Goal: Transaction & Acquisition: Obtain resource

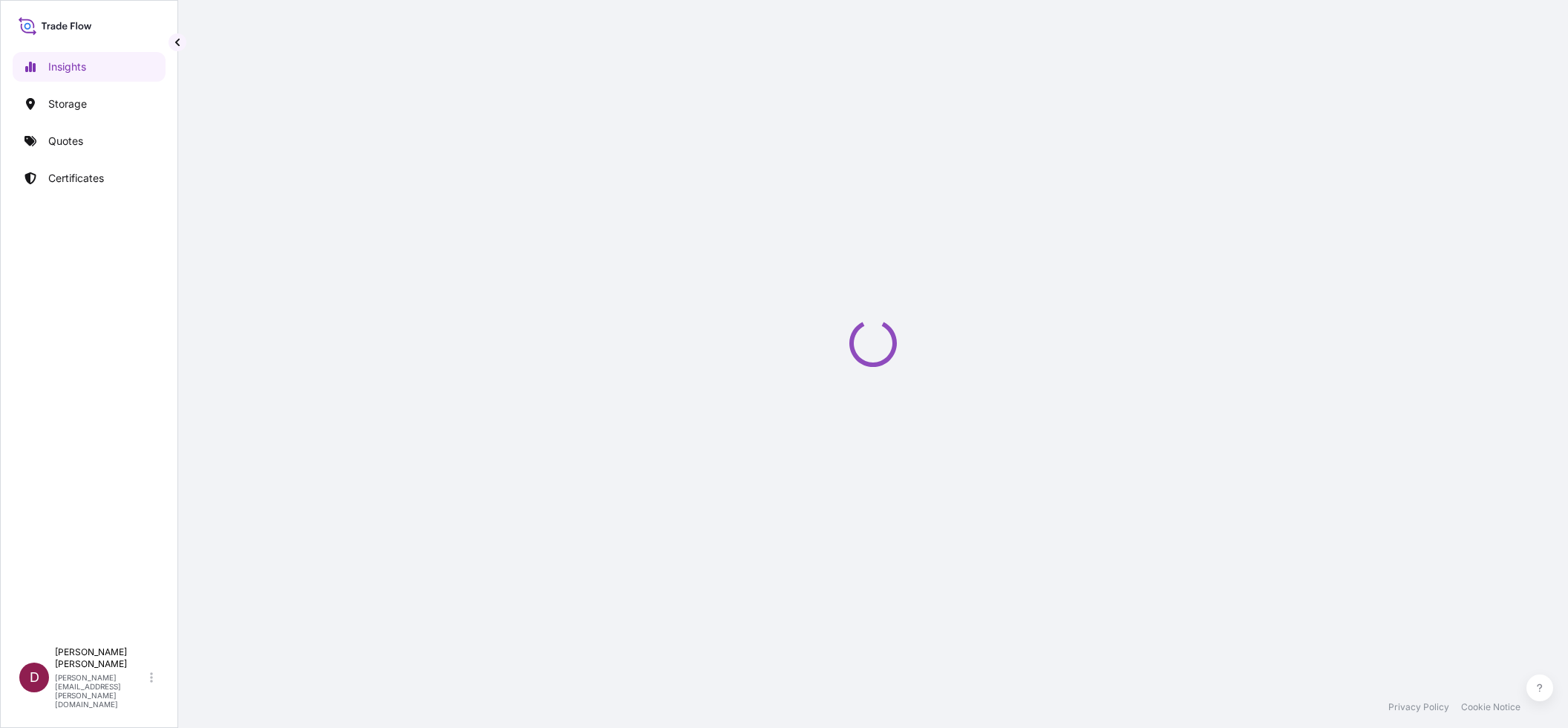
select select "2025"
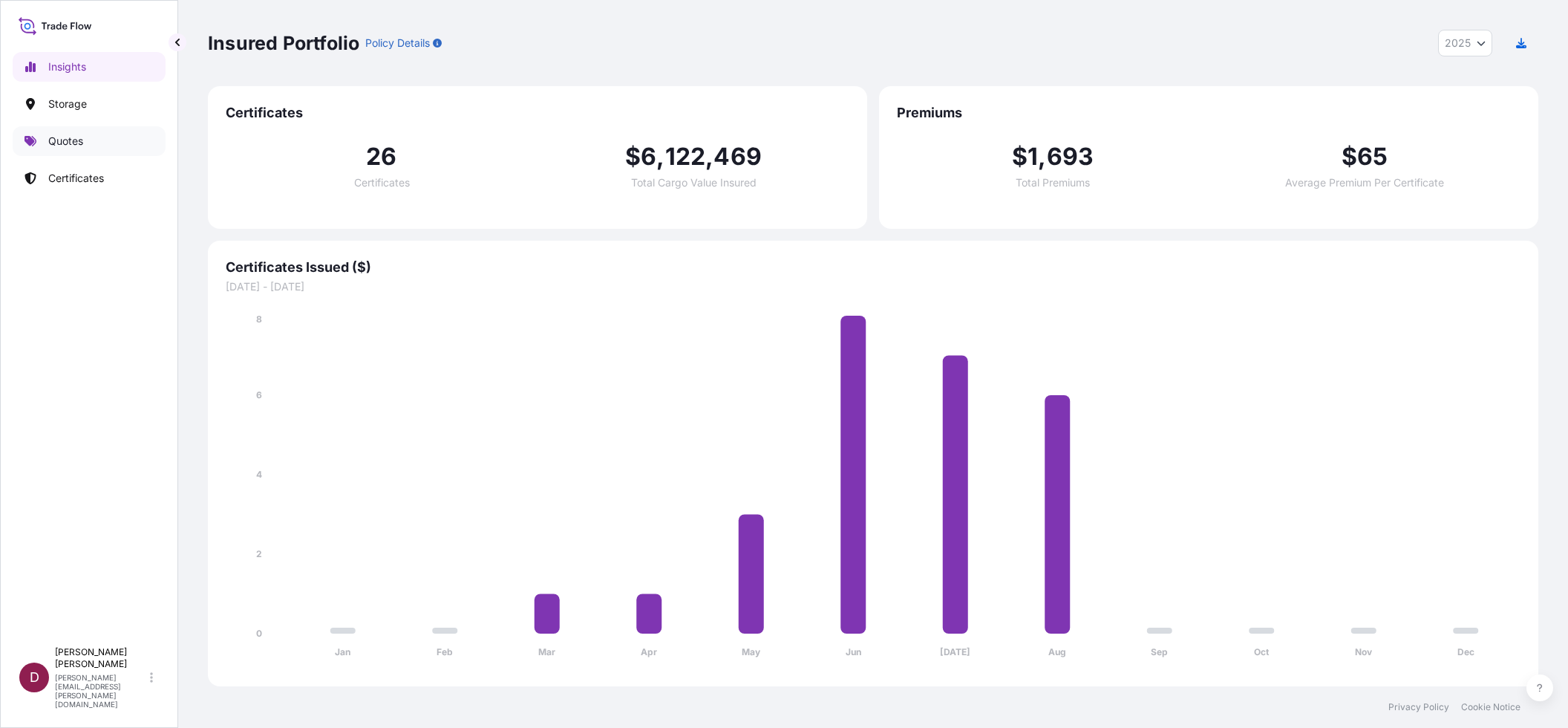
click at [89, 141] on link "Quotes" at bounding box center [89, 141] width 153 height 30
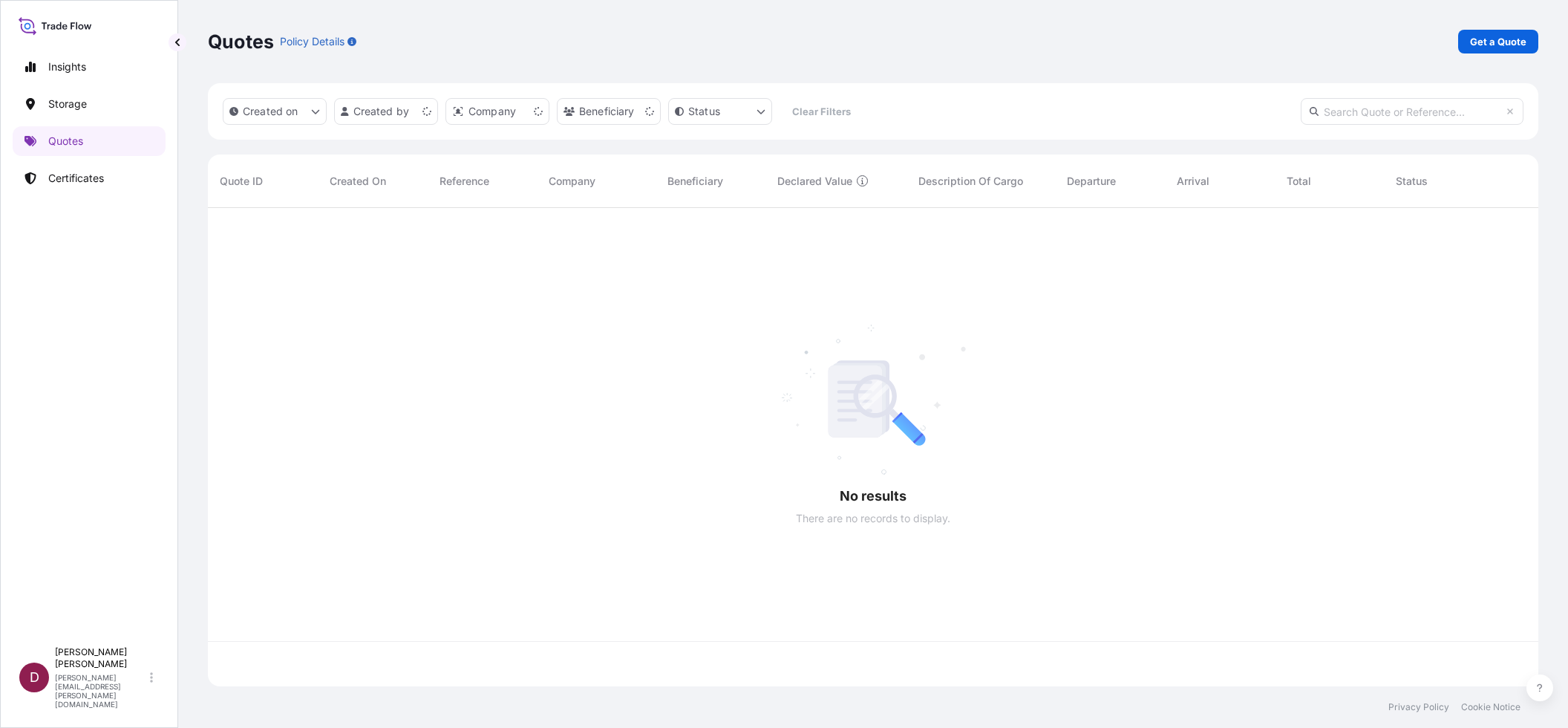
scroll to position [475, 1318]
click at [1482, 42] on p "Get a Quote" at bounding box center [1498, 42] width 57 height 15
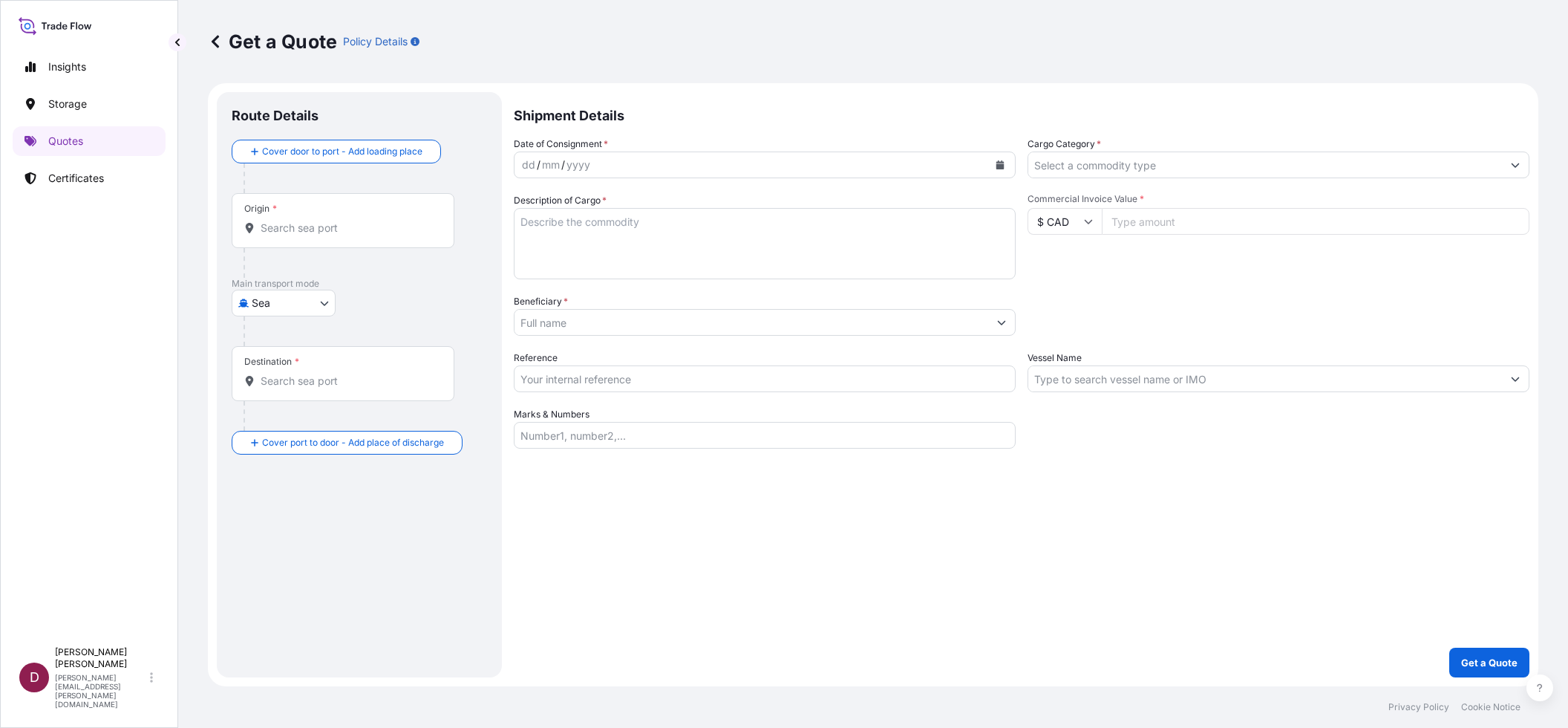
click at [318, 296] on body "Insights Storage Quotes Certificates D [PERSON_NAME] [PERSON_NAME][EMAIL_ADDRES…" at bounding box center [784, 364] width 1568 height 728
click at [300, 444] on span "Land / Air" at bounding box center [283, 448] width 48 height 15
select select "Land / Air"
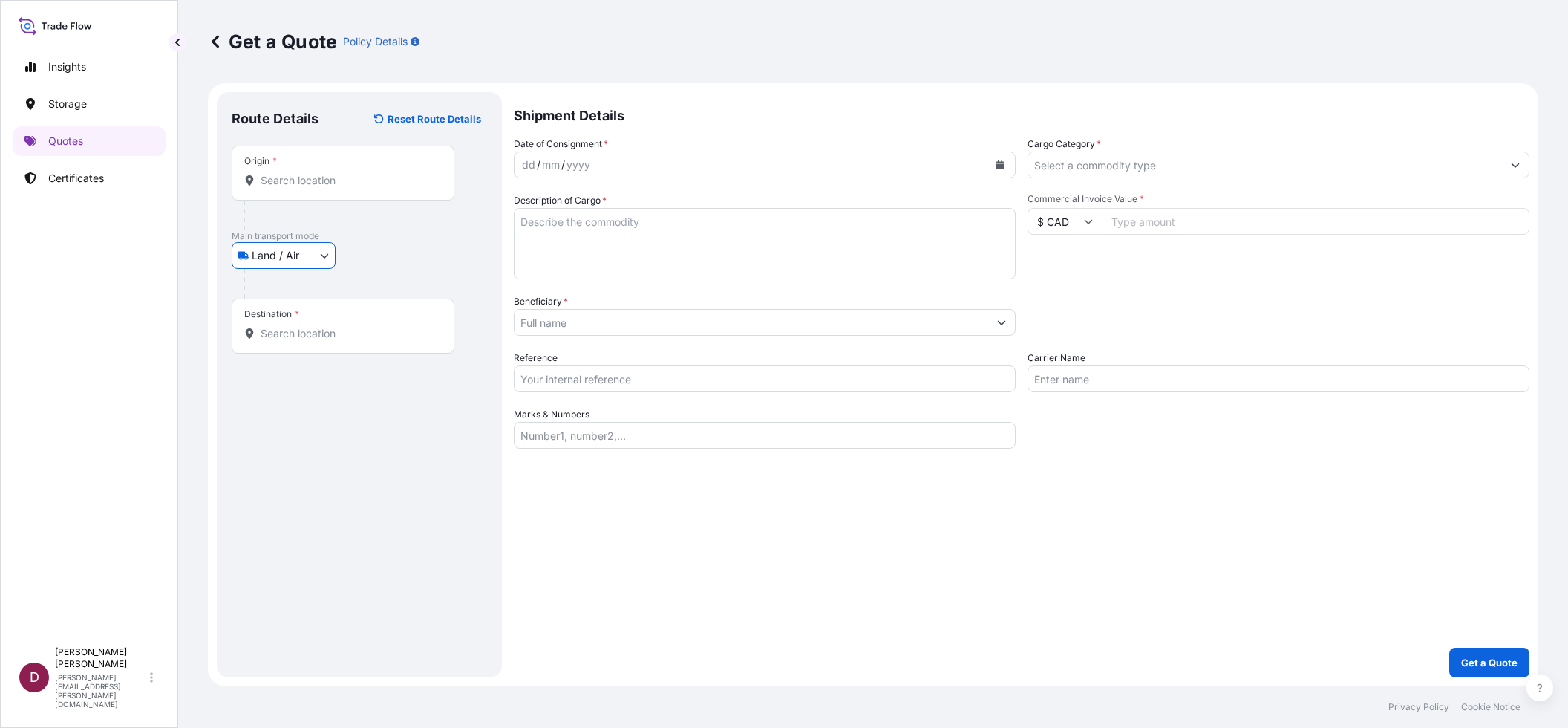
click at [301, 184] on input "Origin *" at bounding box center [348, 181] width 175 height 15
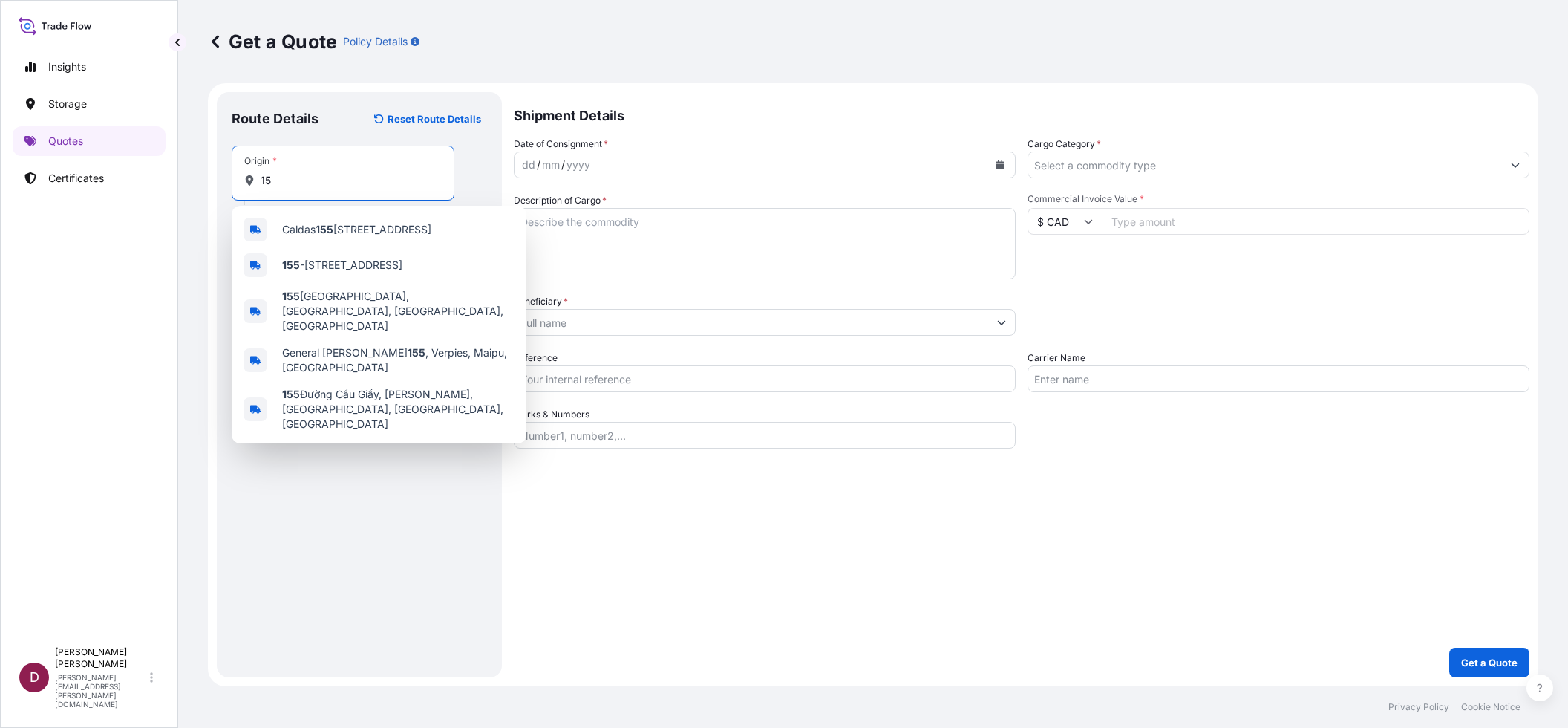
type input "1"
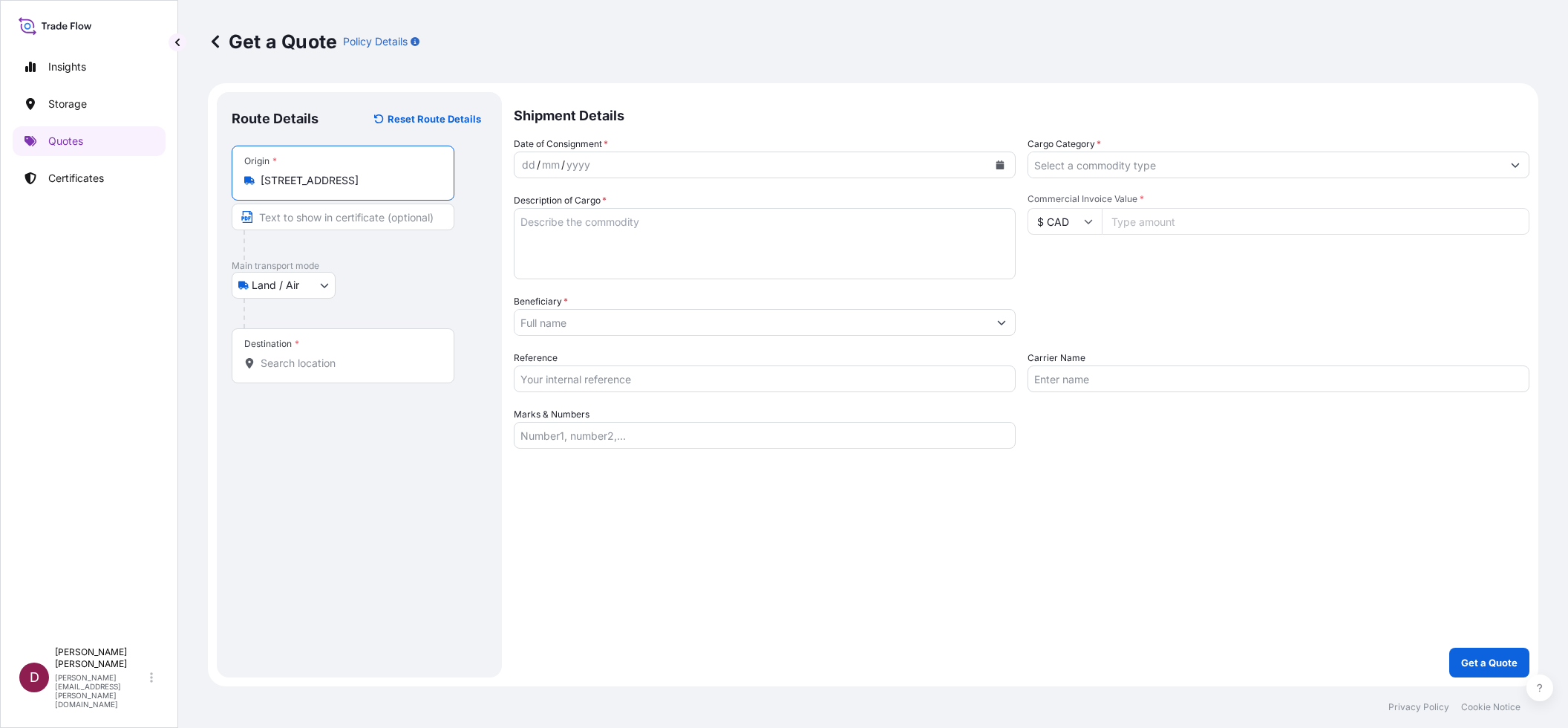
type input "[STREET_ADDRESS]"
click at [283, 226] on input "Text to appear on certificate" at bounding box center [343, 217] width 223 height 27
type input "DenbighFAS"
click at [286, 366] on input "Destination *" at bounding box center [348, 363] width 175 height 15
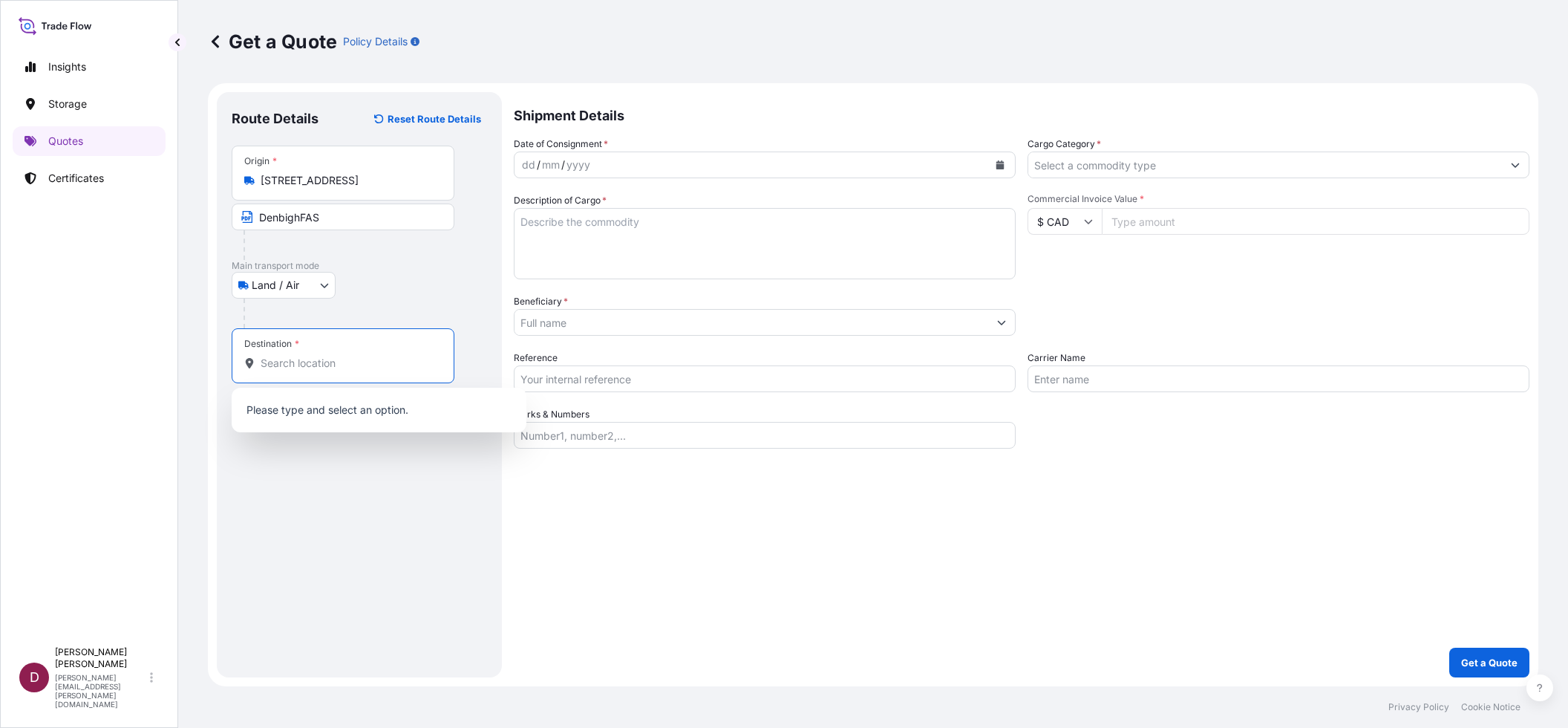
paste input "[STREET_ADDRESS]"
click at [310, 409] on span "[STREET_ADDRESS]" at bounding box center [331, 411] width 98 height 15
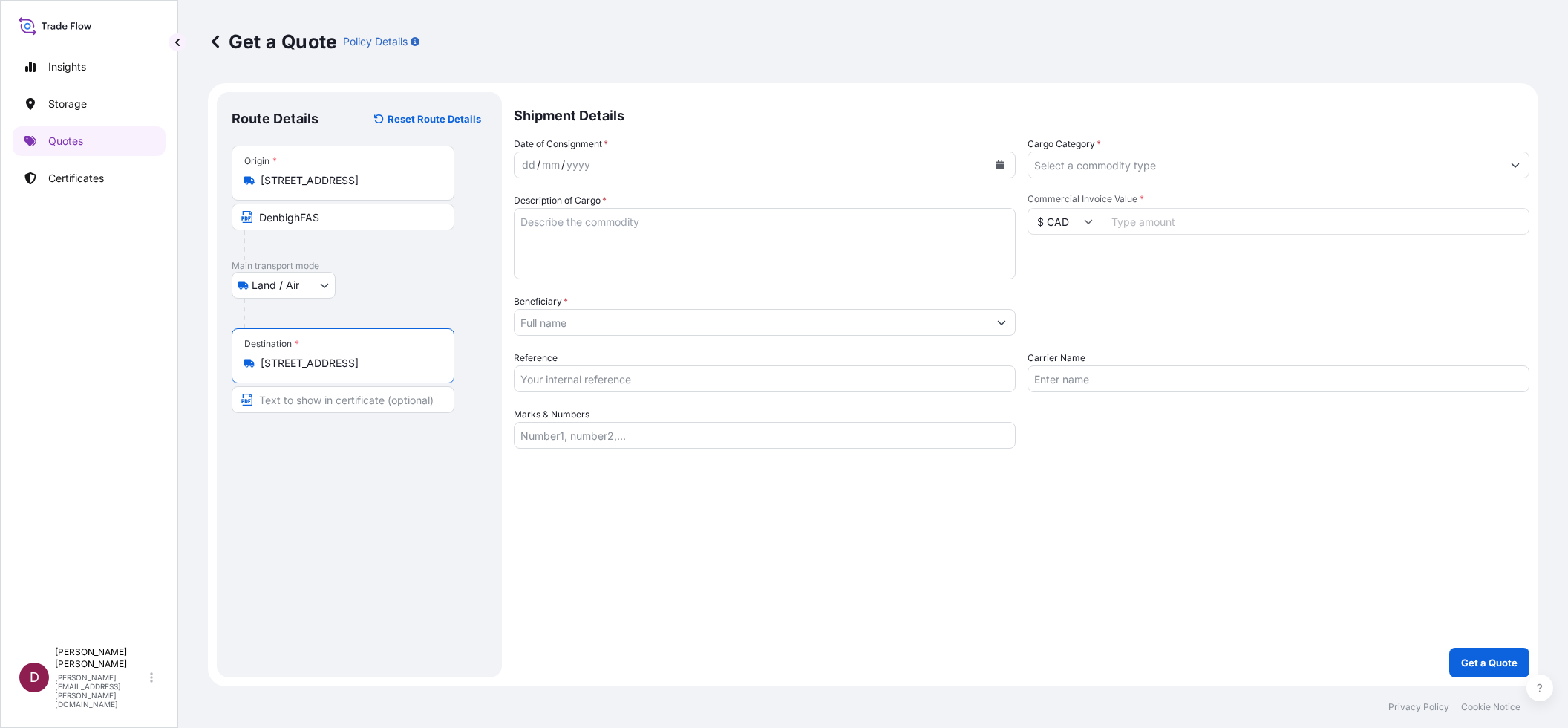
type input "[STREET_ADDRESS]"
click at [288, 400] on input "Text to appear on certificate" at bounding box center [343, 399] width 223 height 27
type input "[PERSON_NAME]"
click at [614, 158] on div "dd / mm / yyyy" at bounding box center [751, 165] width 474 height 27
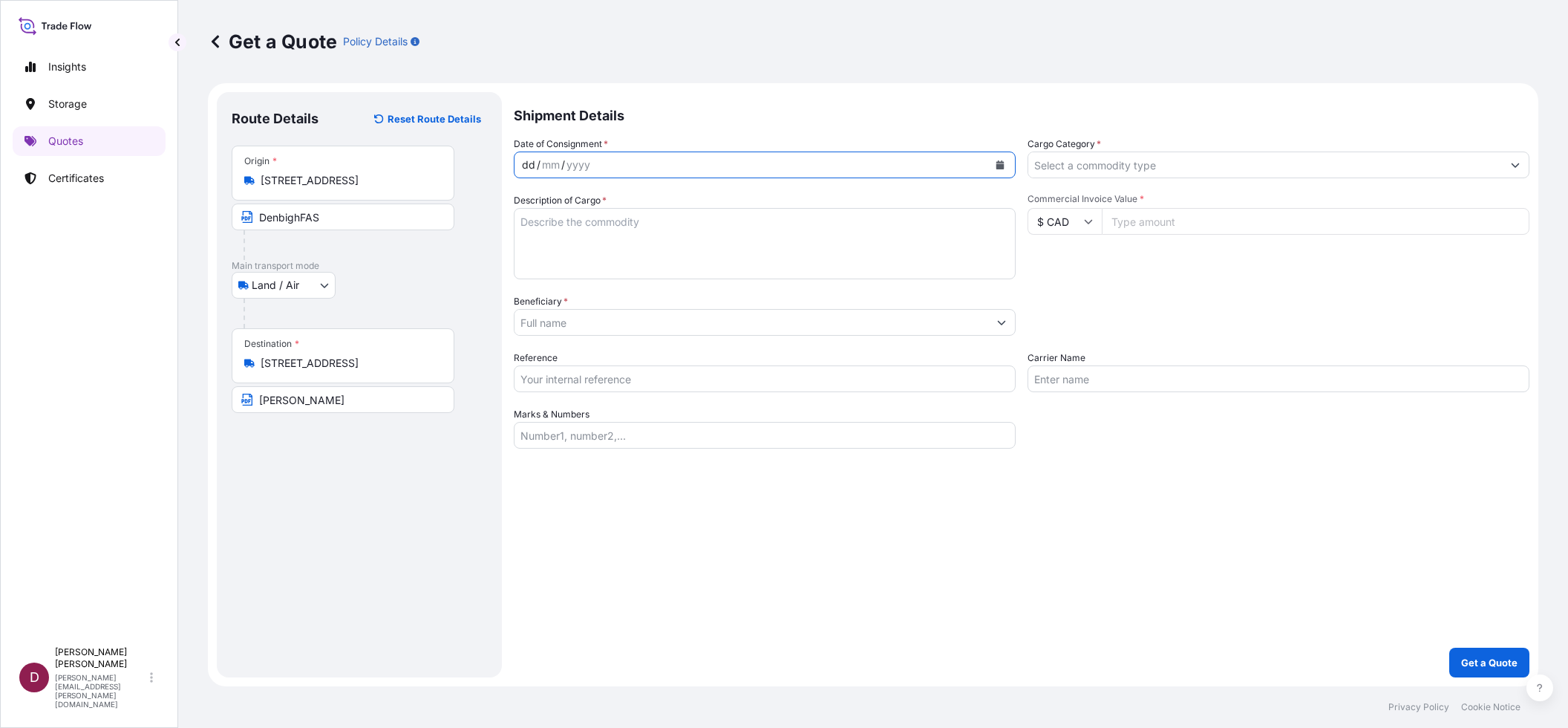
click at [1001, 167] on icon "Calendar" at bounding box center [1000, 165] width 8 height 9
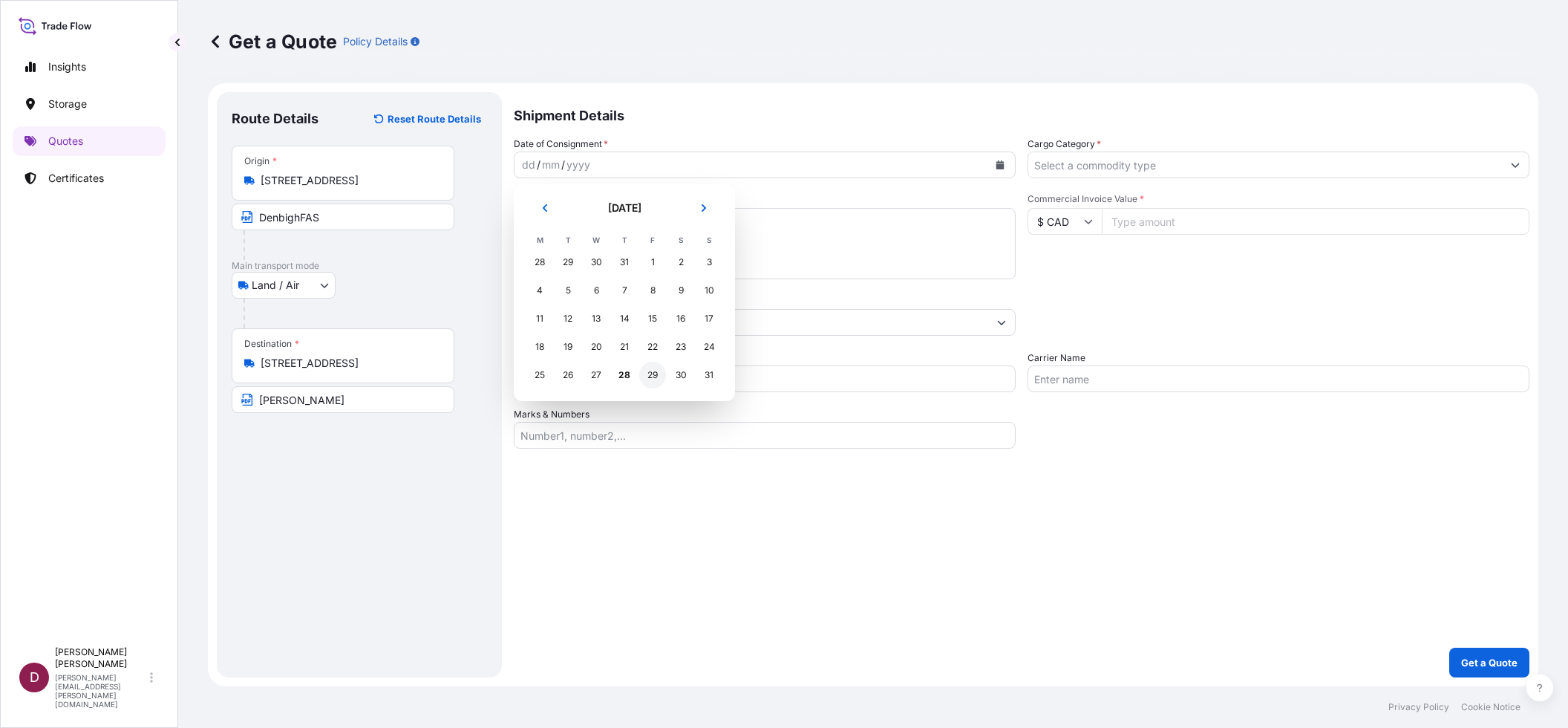
click at [652, 374] on div "29" at bounding box center [653, 375] width 27 height 27
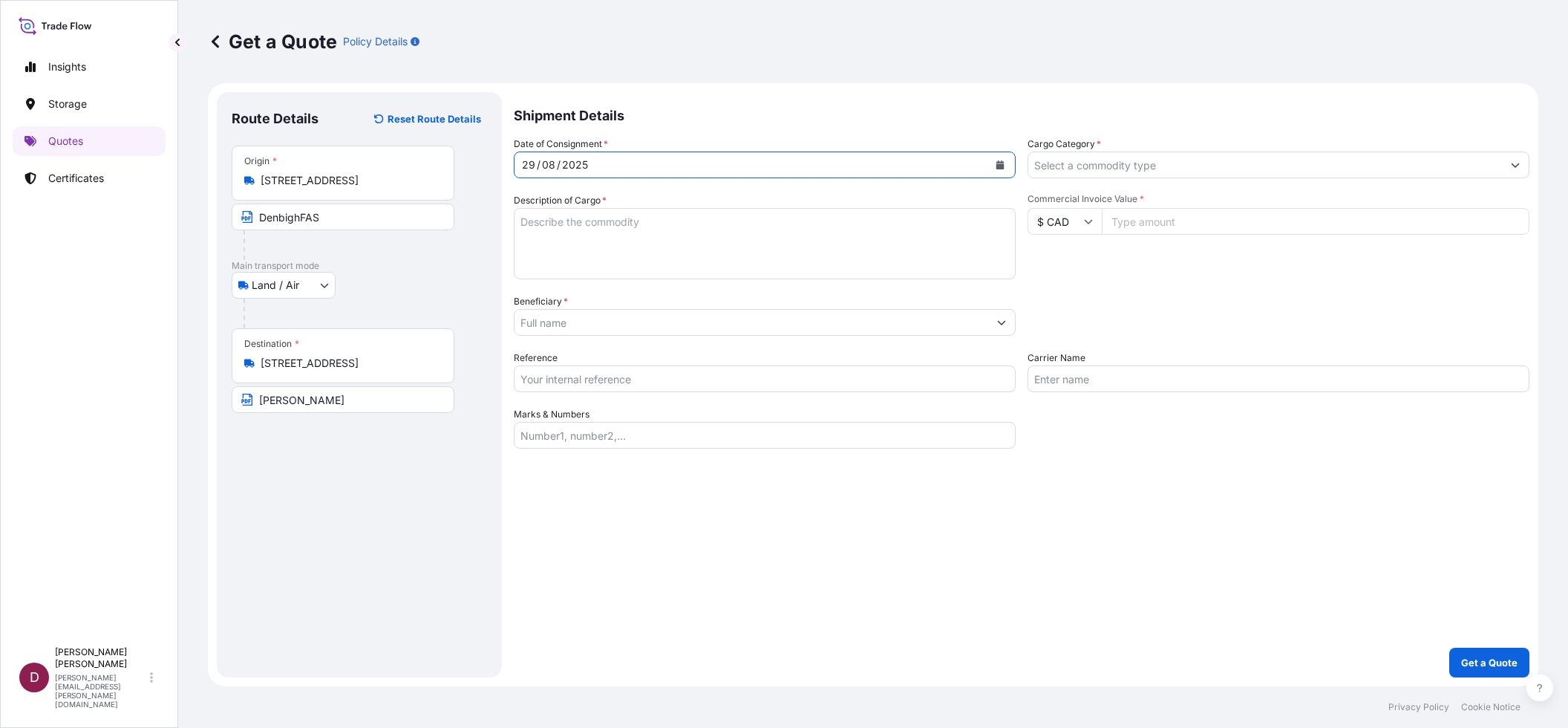
click at [1085, 161] on input "Cargo Category *" at bounding box center [1265, 165] width 474 height 27
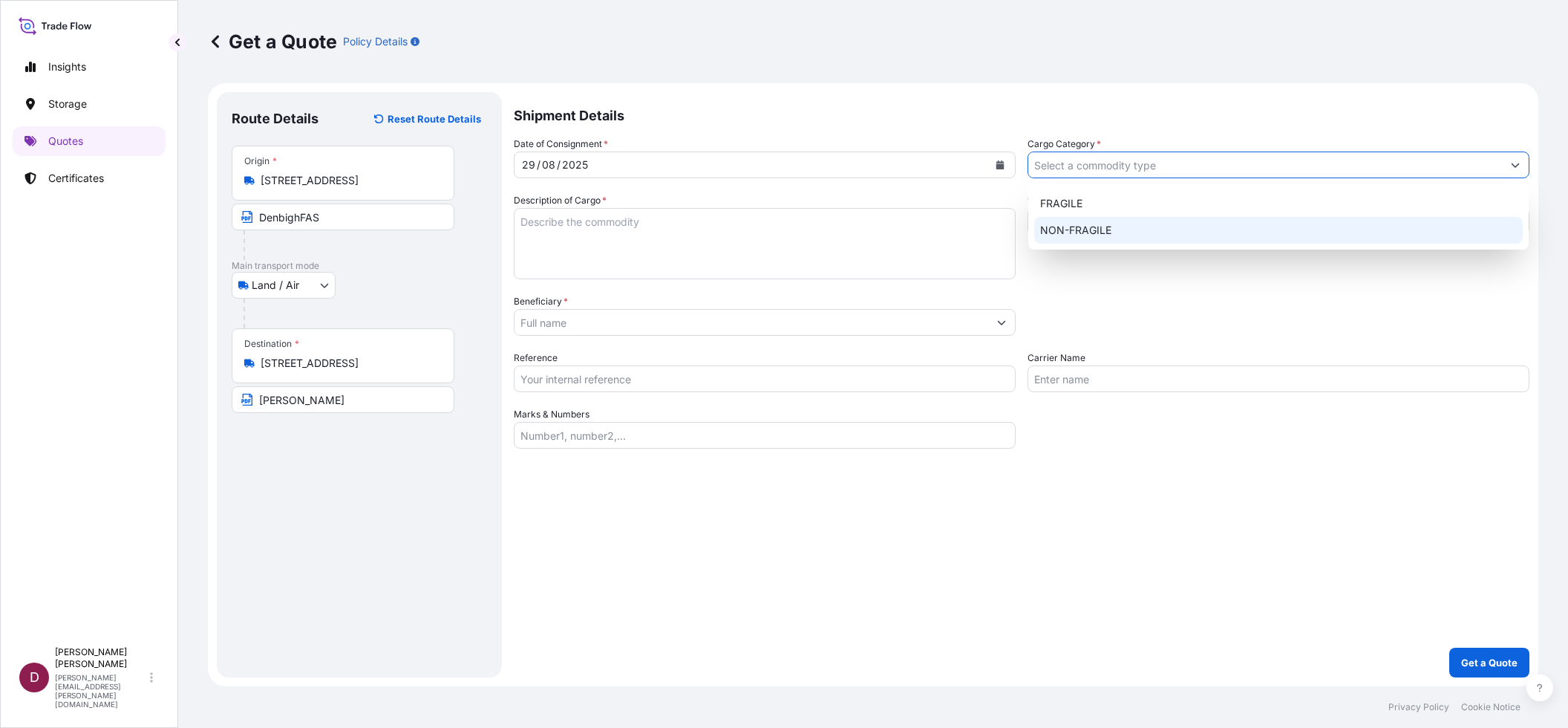
click at [1078, 225] on div "NON-FRAGILE" at bounding box center [1279, 231] width 489 height 27
type input "NON-FRAGILE"
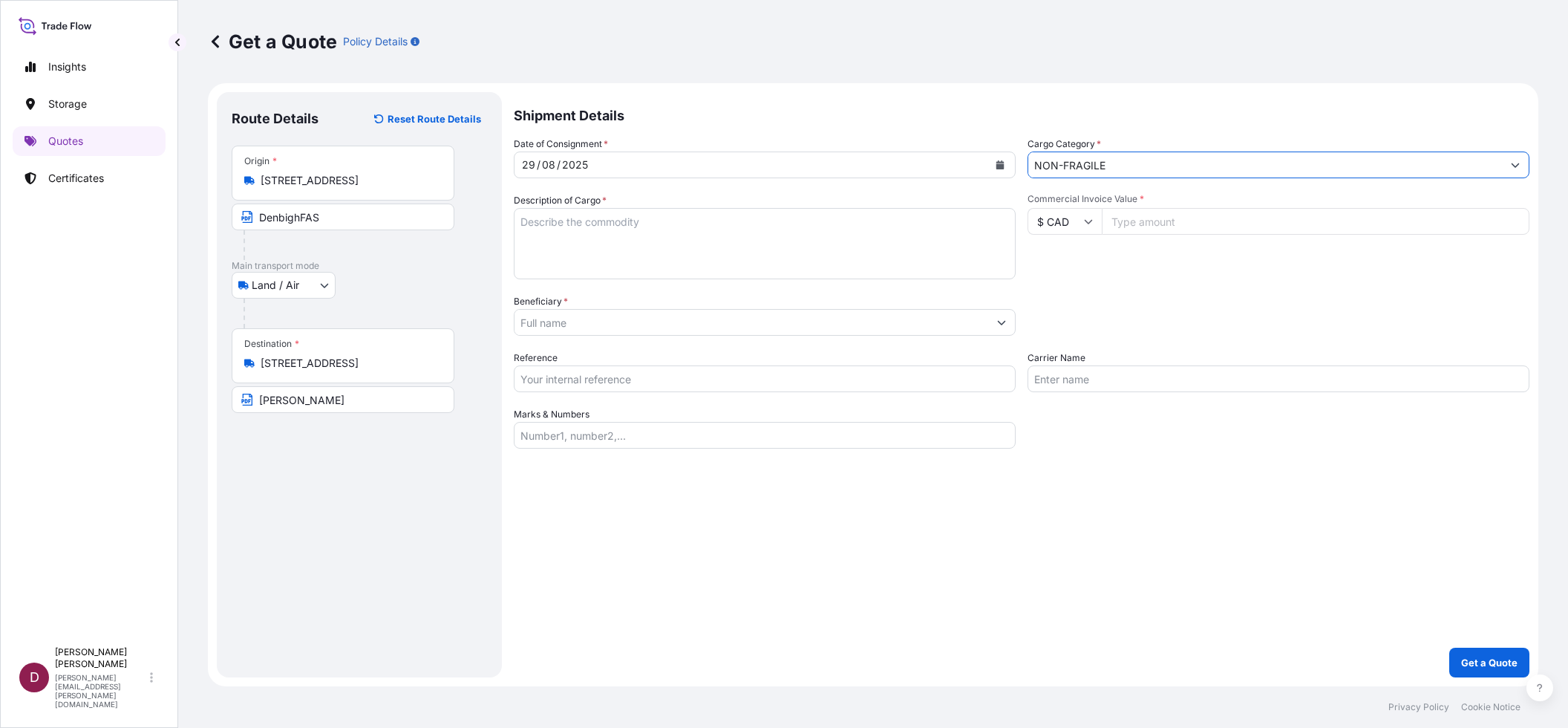
click at [561, 323] on input "Beneficiary *" at bounding box center [751, 322] width 474 height 27
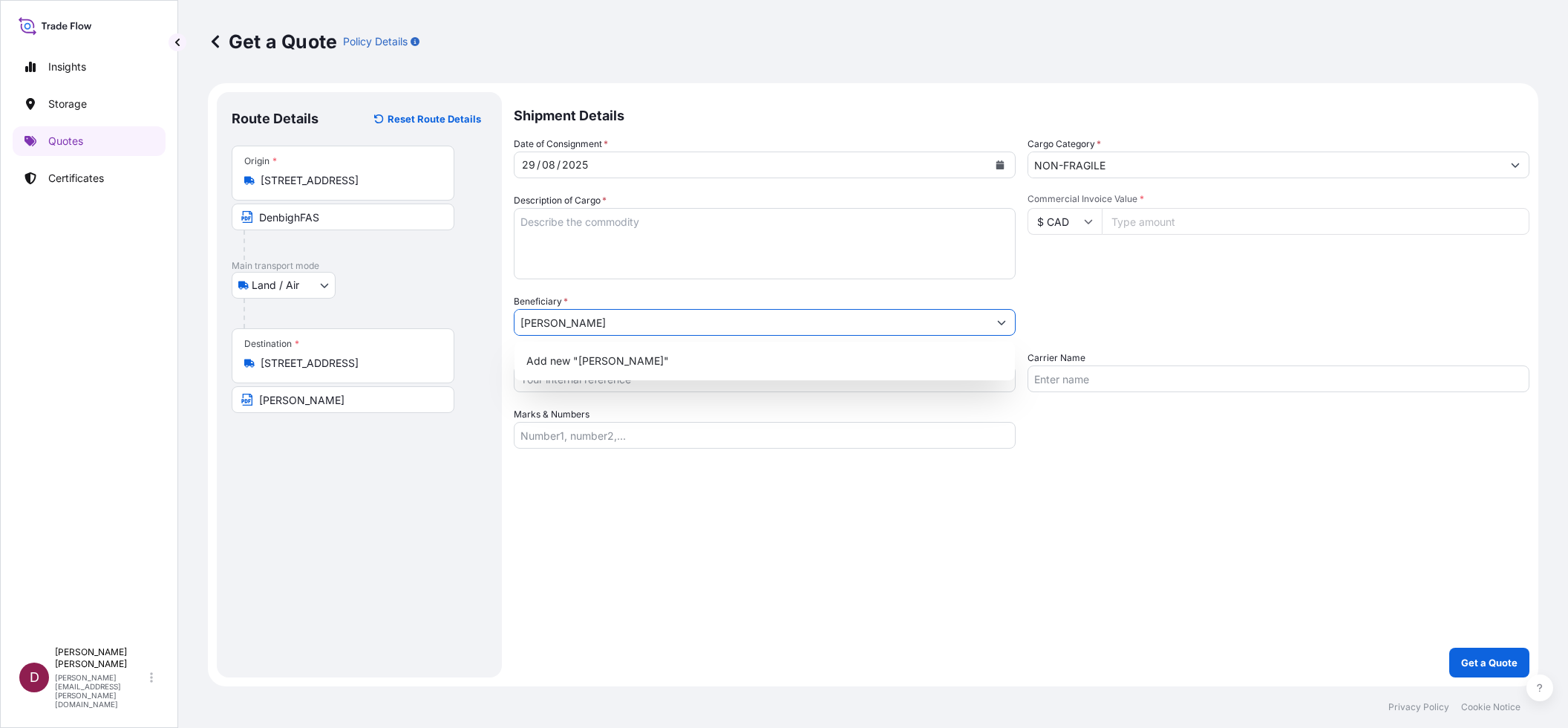
click at [561, 323] on input "[PERSON_NAME]" at bounding box center [751, 322] width 474 height 27
click at [594, 358] on span "Add new "[PERSON_NAME]"" at bounding box center [598, 361] width 143 height 15
type input "[PERSON_NAME]"
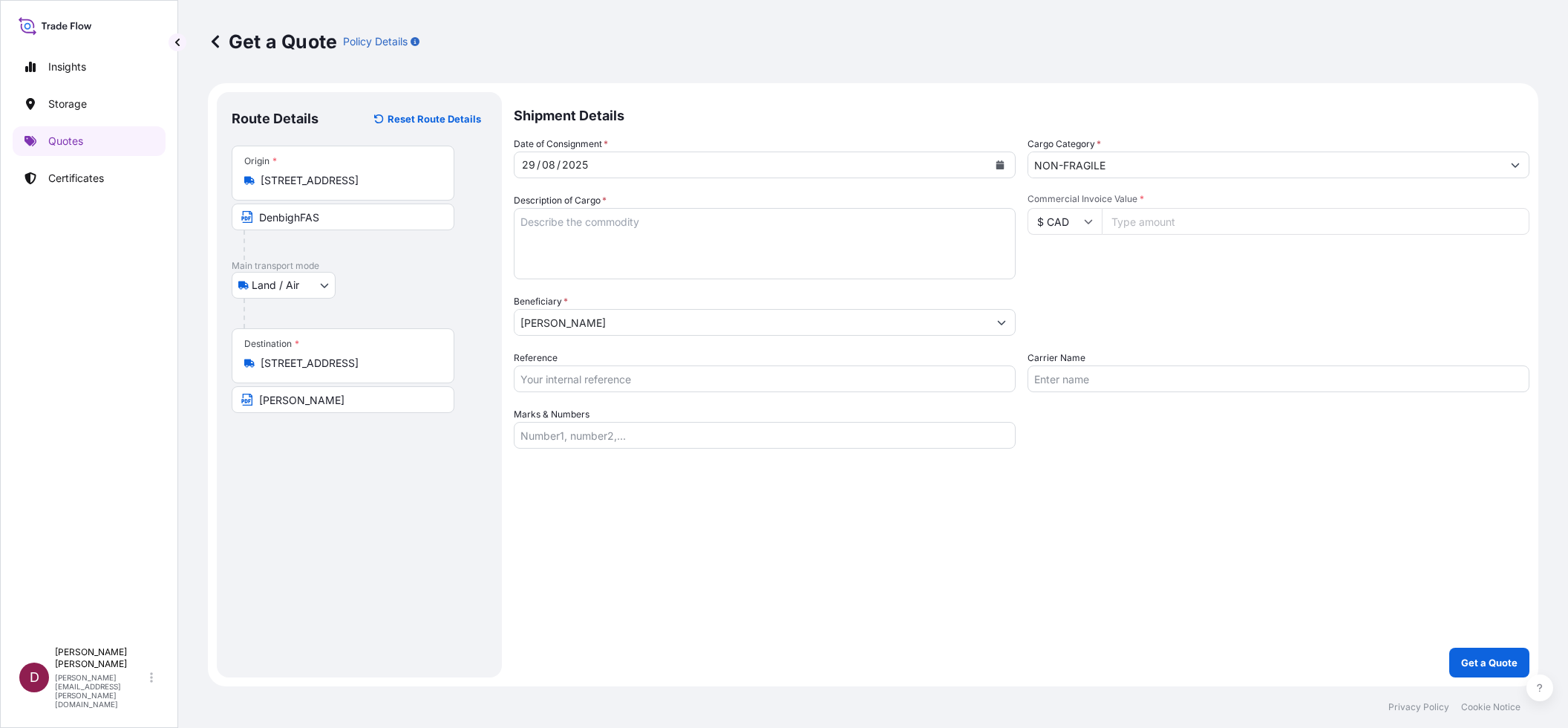
click at [1140, 218] on input "Commercial Invoice Value *" at bounding box center [1315, 222] width 428 height 27
type input "90000.00"
drag, startPoint x: 1152, startPoint y: 320, endPoint x: 1152, endPoint y: 312, distance: 8.0
click at [1154, 320] on div "Packing Category Type to search a container mode Please select a primary mode o…" at bounding box center [1278, 315] width 502 height 42
click at [1056, 380] on input "Carrier Name" at bounding box center [1278, 379] width 502 height 27
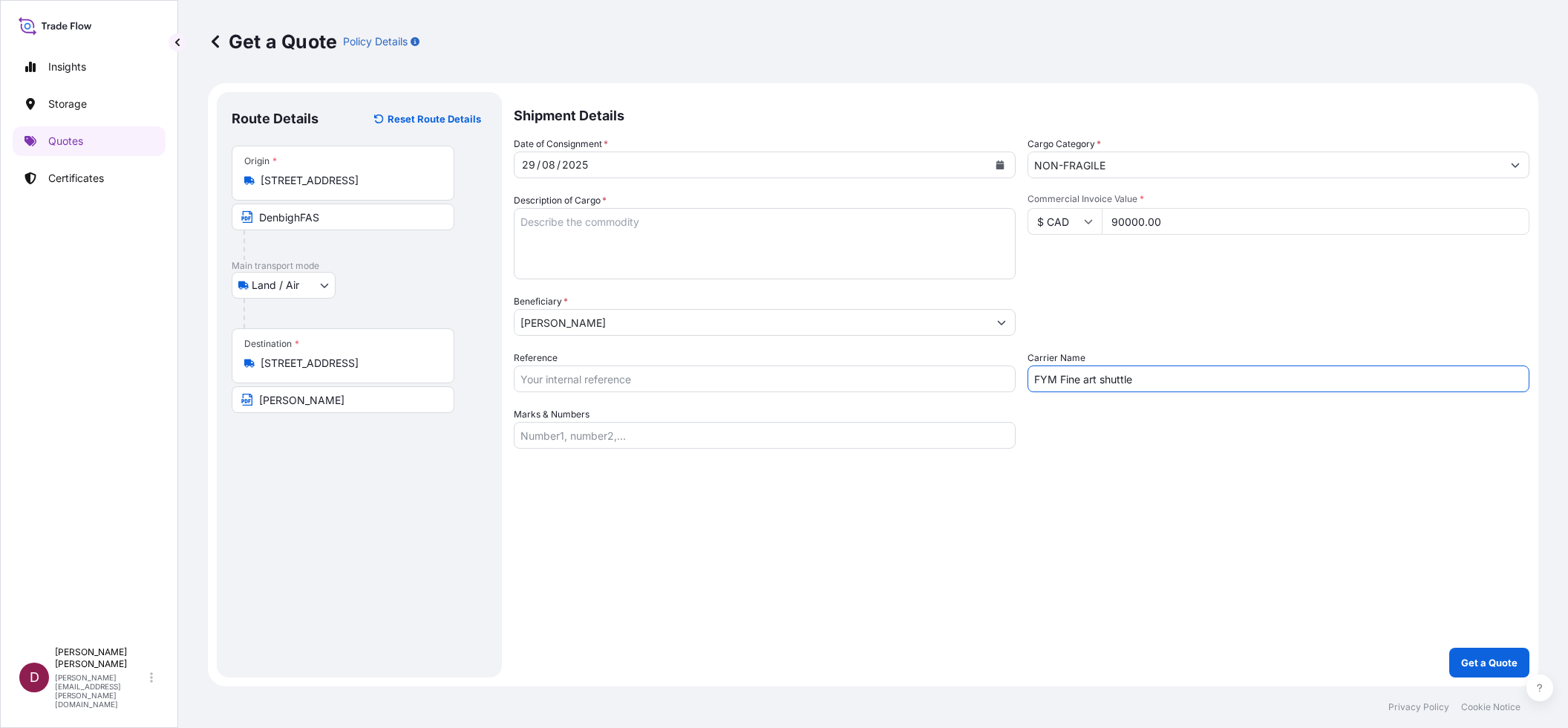
click at [1057, 384] on input "FYM Fine art shuttle" at bounding box center [1278, 379] width 502 height 27
click at [1072, 381] on input "FYM - Fine art shuttle" at bounding box center [1278, 379] width 502 height 27
type input "FYM - fine art shuttle"
click at [578, 381] on input "Reference" at bounding box center [764, 379] width 502 height 27
paste input "B-027280"
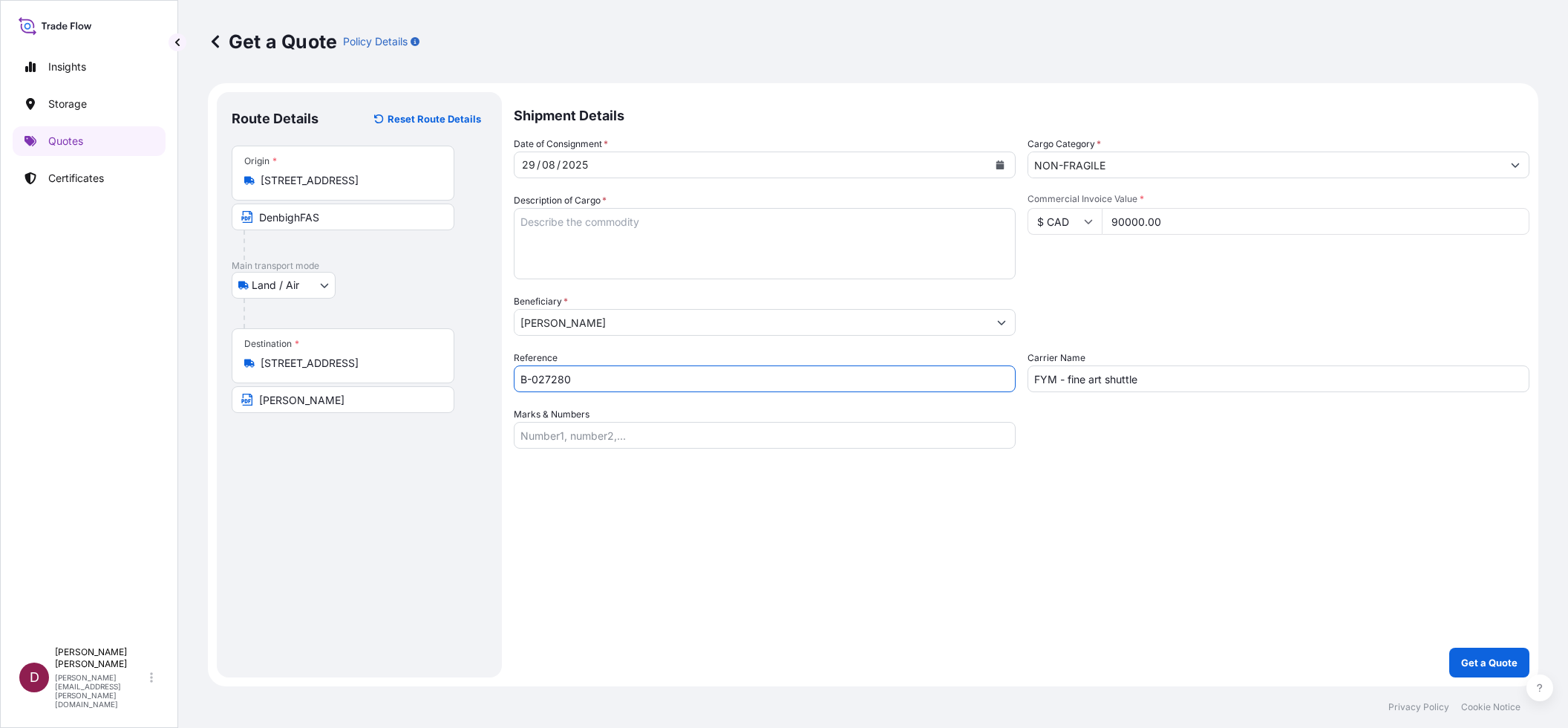
type input "B-027280"
click at [546, 222] on textarea "Description of Cargo *" at bounding box center [764, 244] width 502 height 71
paste textarea "B-027280"
type textarea "B-027280"
paste textarea "HUG03 [PERSON_NAME] the Public Wharf, Crofton [DATE] Oil on Canvas N/A N/A $0.0…"
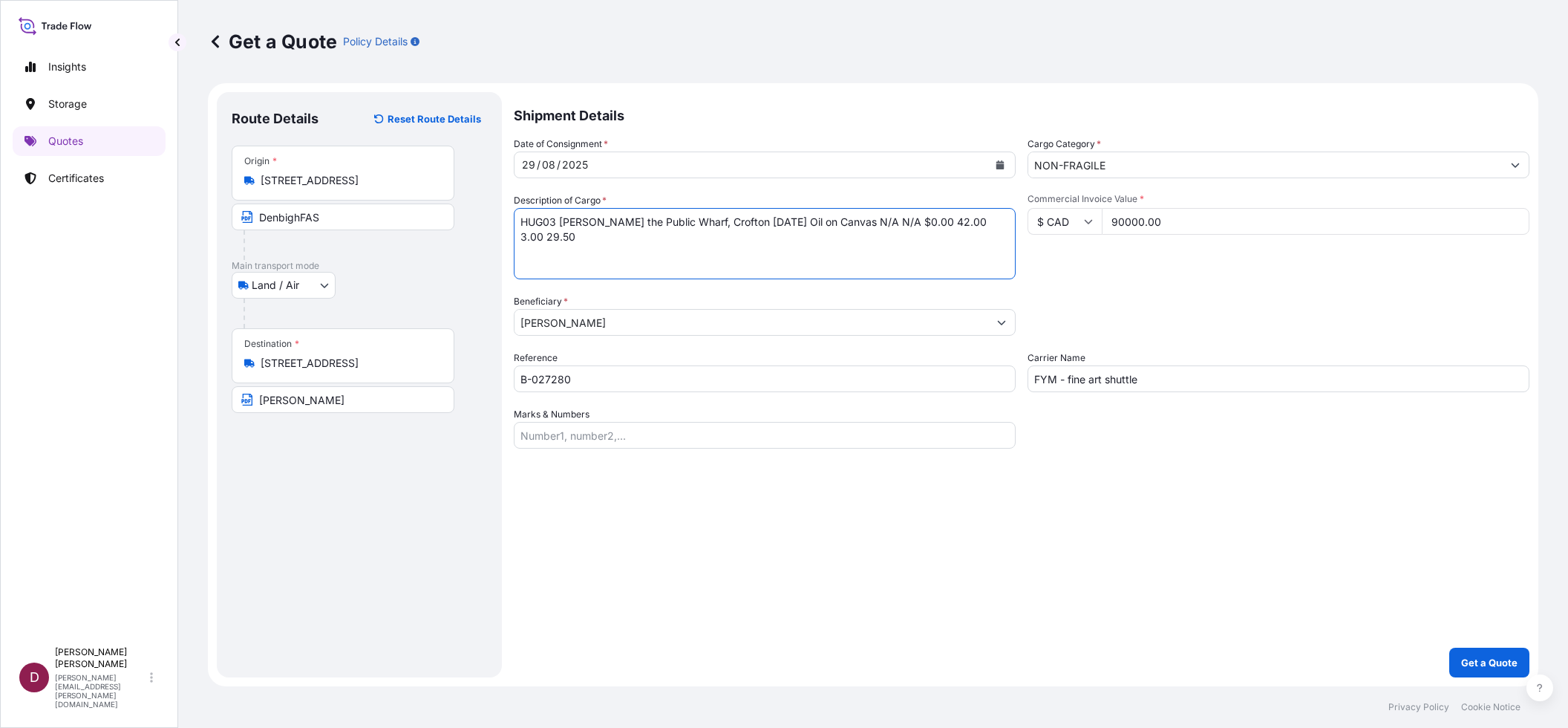
drag, startPoint x: 557, startPoint y: 224, endPoint x: 509, endPoint y: 226, distance: 48.0
click at [509, 226] on form "Route Details Reset Route Details Place of loading Road / Inland Road / Inland …" at bounding box center [873, 384] width 1330 height 603
click at [618, 224] on textarea "Artist: [PERSON_NAME] the Public Wharf, Crofton [DATE] Oil on Canvas N/A N/A $0…" at bounding box center [764, 244] width 502 height 71
click at [732, 238] on textarea "Artist: [PERSON_NAME]: Beside the Public Wharf, Crofton [DATE] Oil on Canvas N/…" at bounding box center [764, 244] width 502 height 71
drag, startPoint x: 834, startPoint y: 263, endPoint x: 635, endPoint y: 259, distance: 199.0
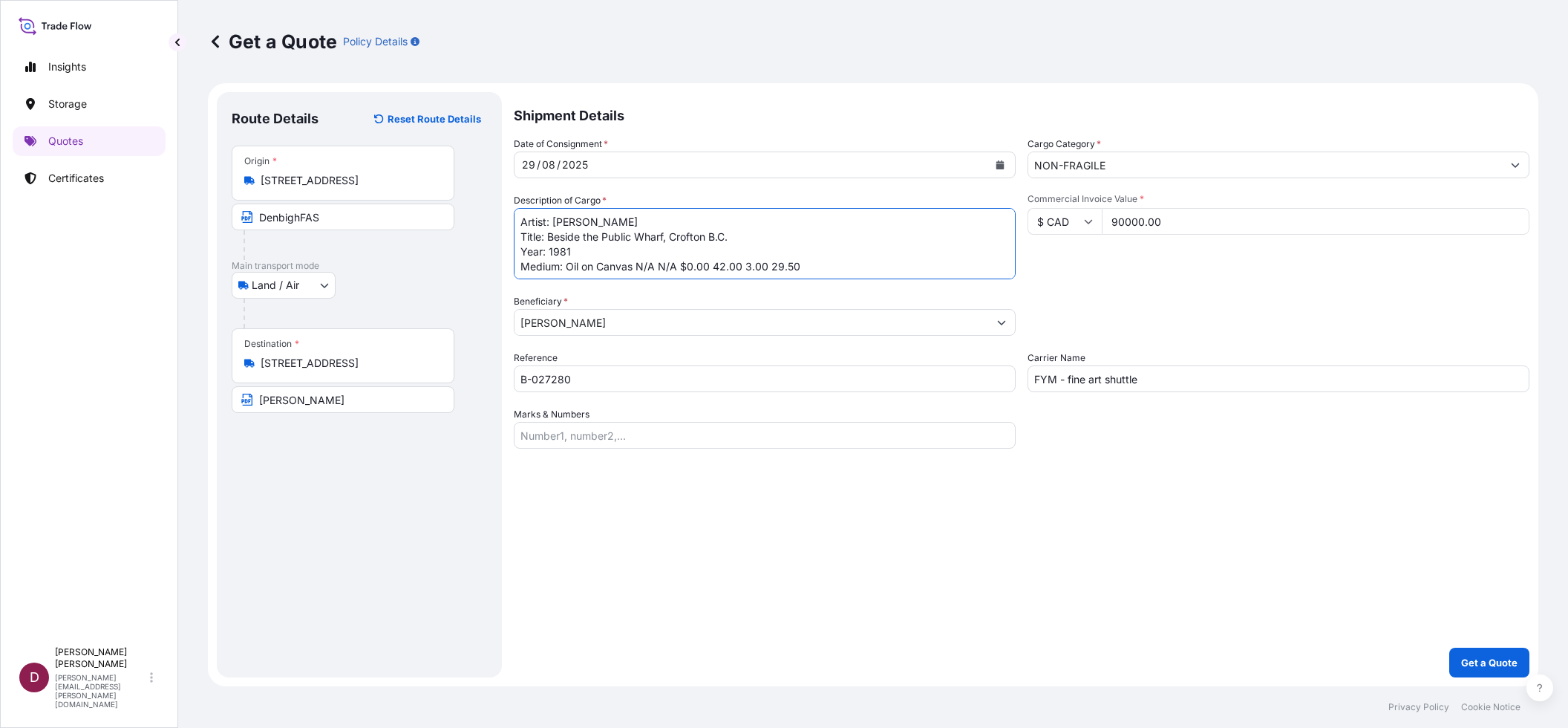
click at [635, 259] on textarea "Artist: [PERSON_NAME] Title: Beside the Public Wharf, Crofton B.C. Year: 1981 M…" at bounding box center [764, 244] width 502 height 71
click at [714, 266] on textarea "Artist: [PERSON_NAME] Title: Beside the Public Wharf, Crofton B.C. Year: 1981 M…" at bounding box center [764, 244] width 502 height 71
click at [709, 267] on textarea "Artist: [PERSON_NAME] Title: Beside the Public Wharf, Crofton B.C. Year: 1981 M…" at bounding box center [764, 244] width 502 height 71
drag, startPoint x: 709, startPoint y: 267, endPoint x: 637, endPoint y: 268, distance: 72.0
click at [637, 268] on textarea "Artist: [PERSON_NAME] Title: Beside the Public Wharf, Crofton B.C. Year: 1981 M…" at bounding box center [764, 244] width 502 height 71
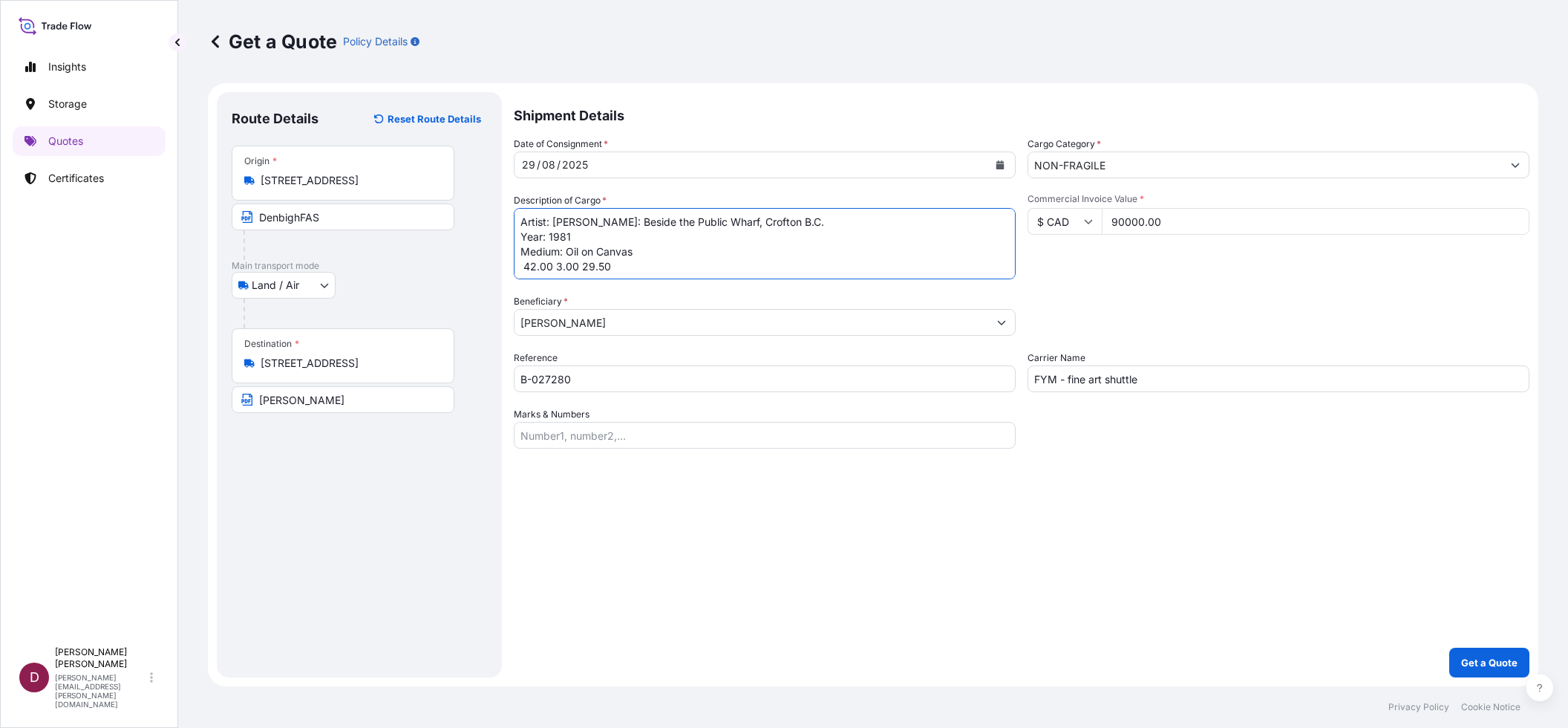
scroll to position [8, 0]
type textarea "Artist: [PERSON_NAME]: Beside the Public Wharf, Crofton B.C. Year: 1981 Medium:…"
click at [1471, 662] on p "Get a Quote" at bounding box center [1489, 663] width 57 height 15
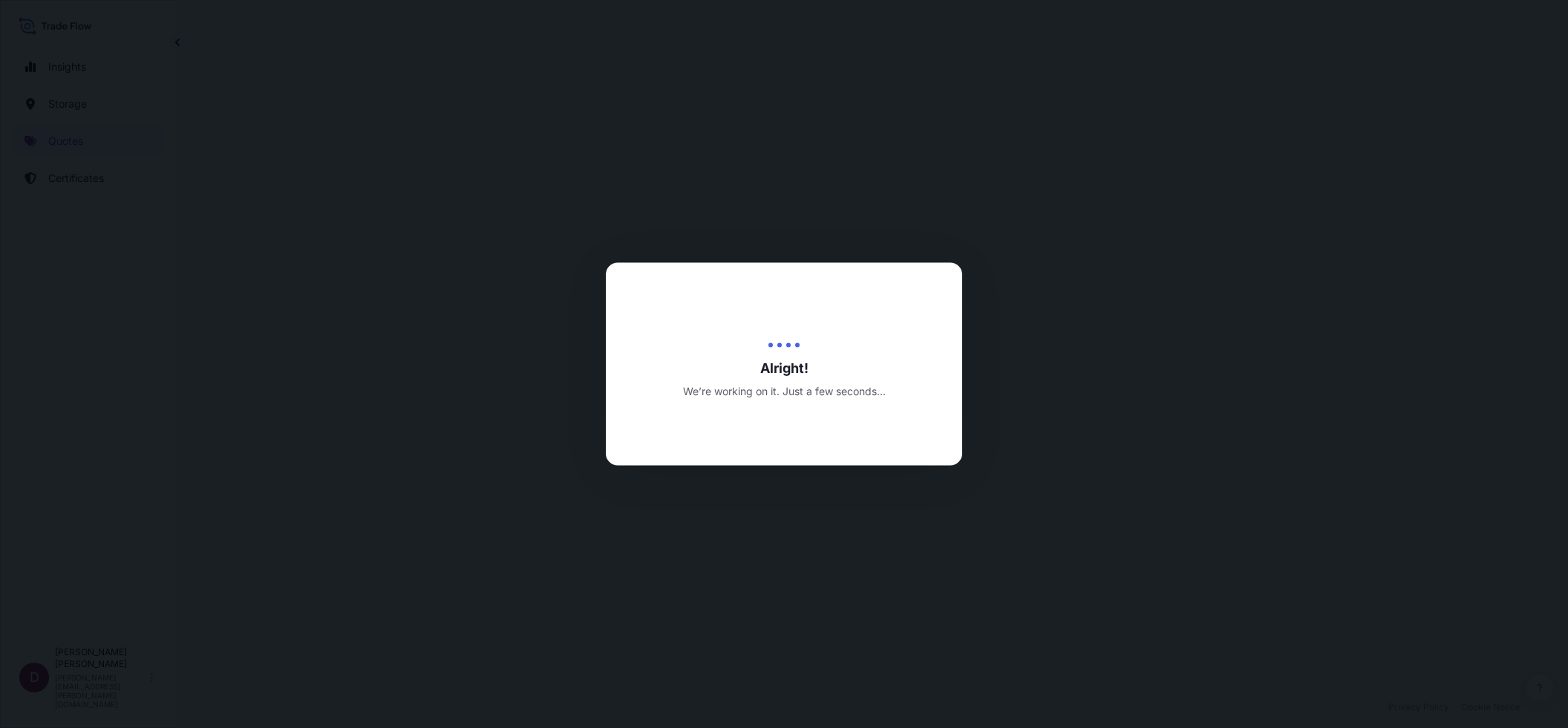
select select "Land / Air"
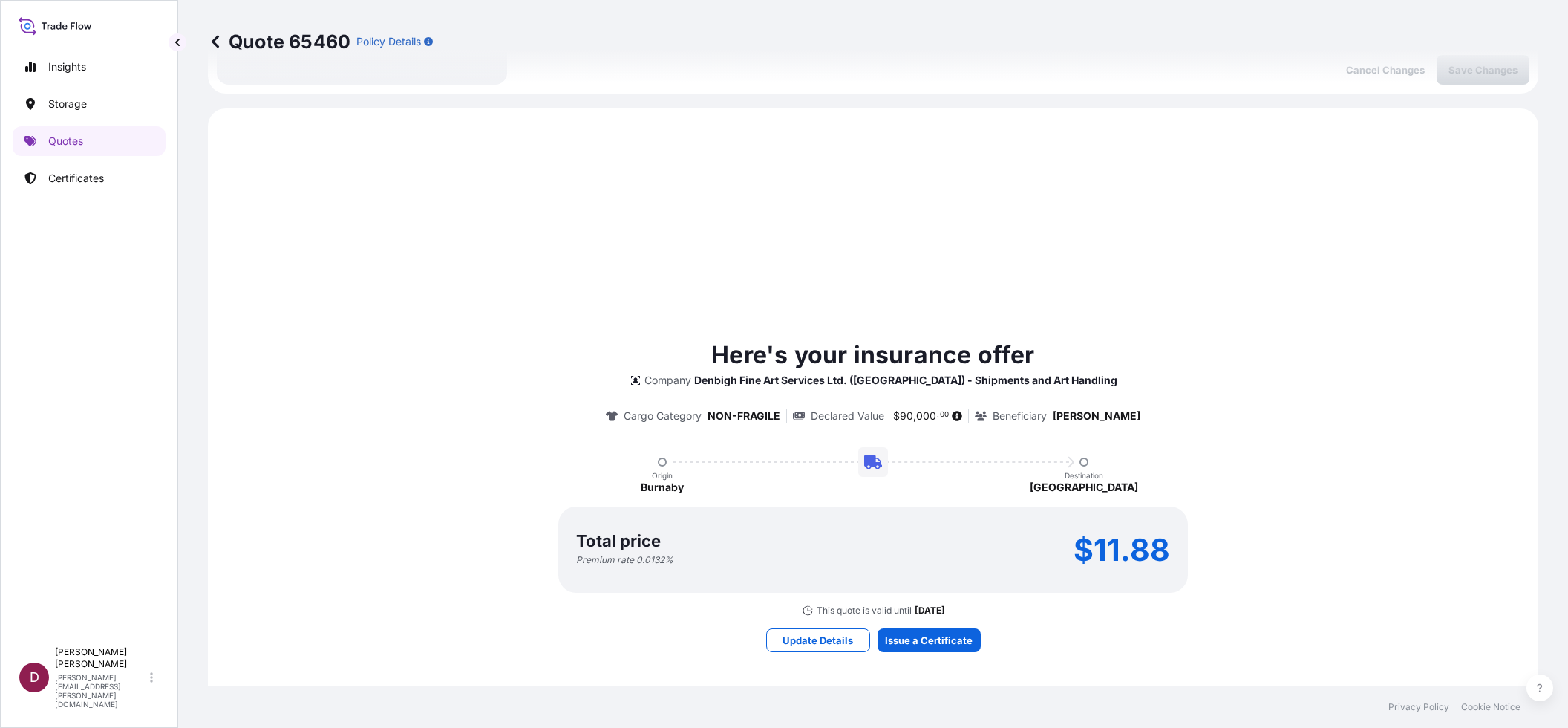
scroll to position [439, 0]
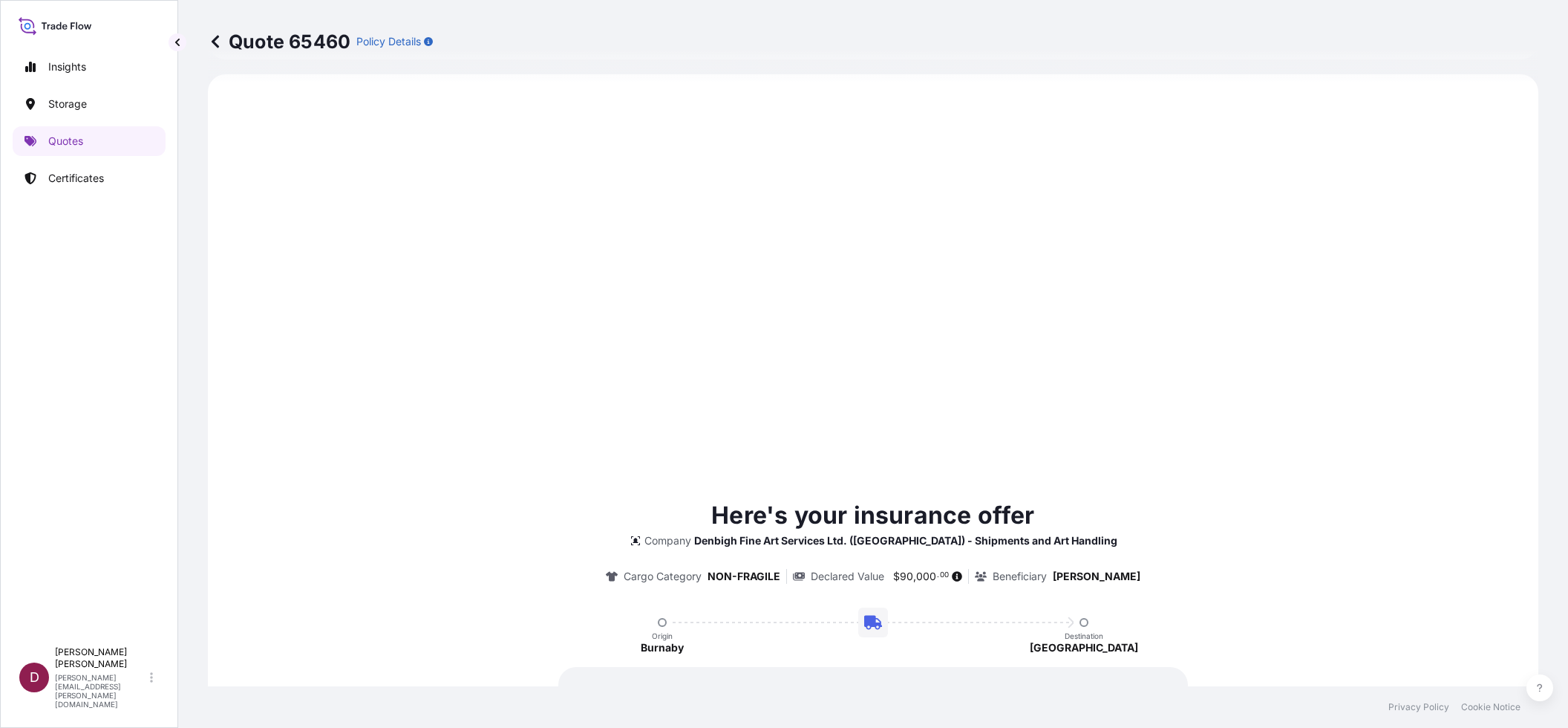
type input "[DATE]"
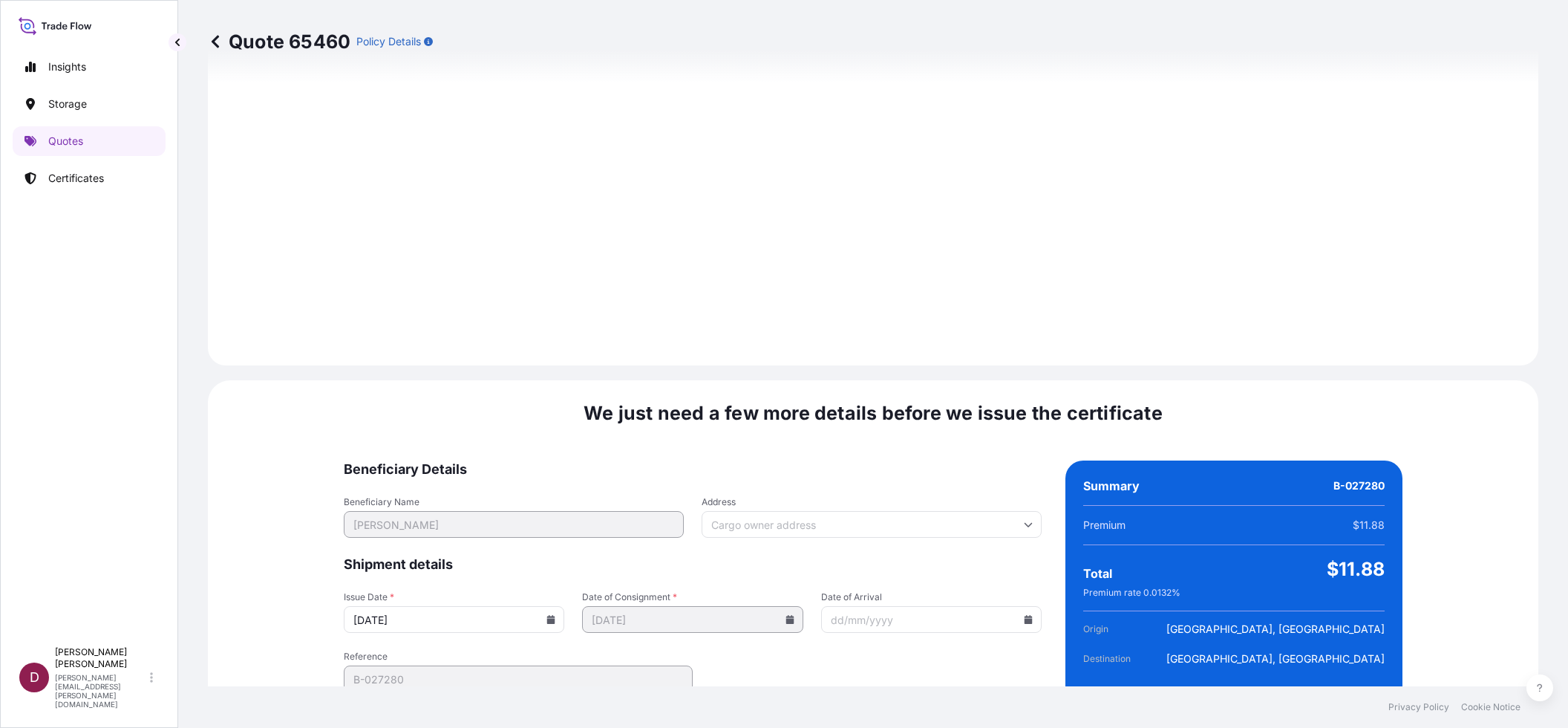
scroll to position [1378, 0]
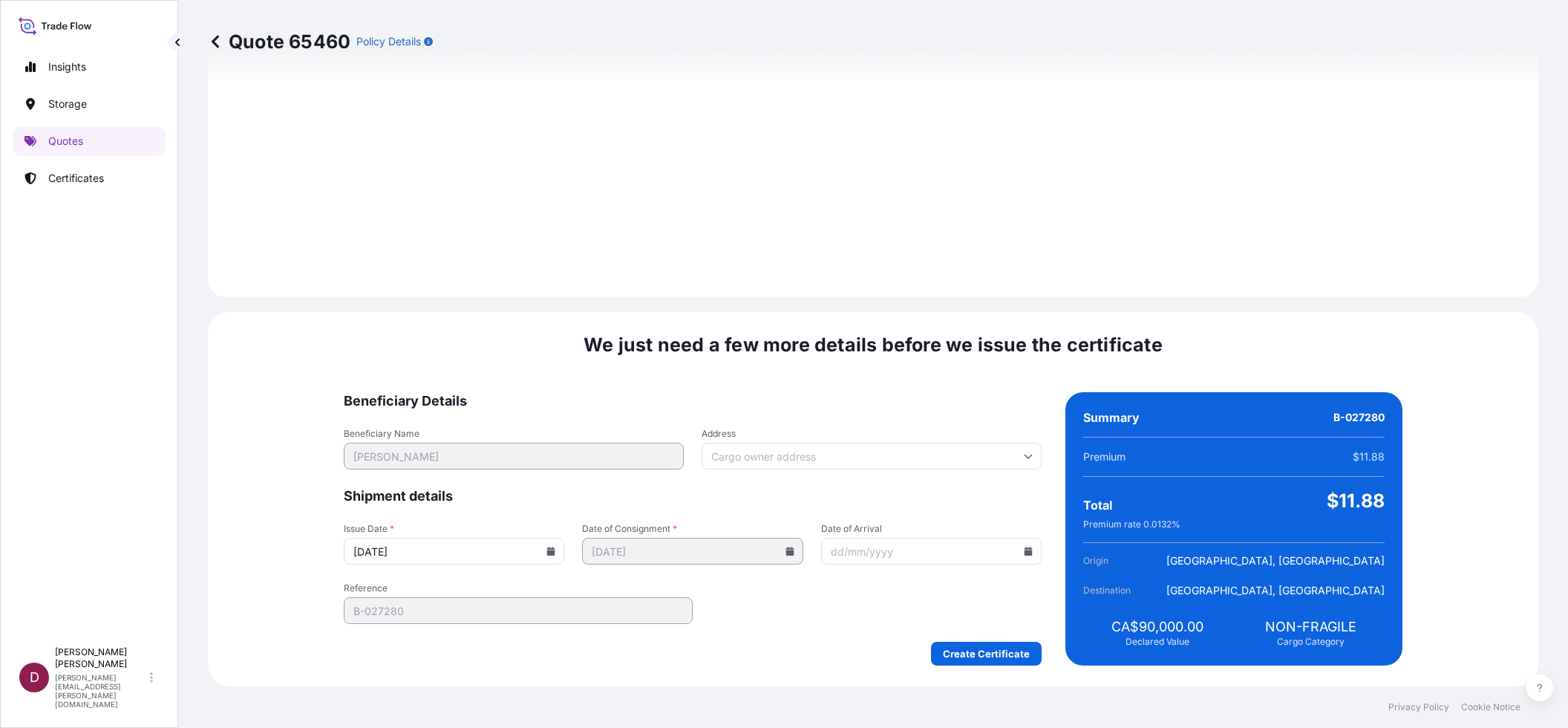
click at [793, 448] on input "Address" at bounding box center [871, 456] width 340 height 27
click at [849, 549] on input "Date of Arrival" at bounding box center [931, 551] width 221 height 27
click at [982, 558] on input "Date of Arrival" at bounding box center [931, 551] width 221 height 27
click at [1025, 549] on icon at bounding box center [1028, 551] width 8 height 9
click at [1017, 300] on button at bounding box center [1013, 300] width 24 height 24
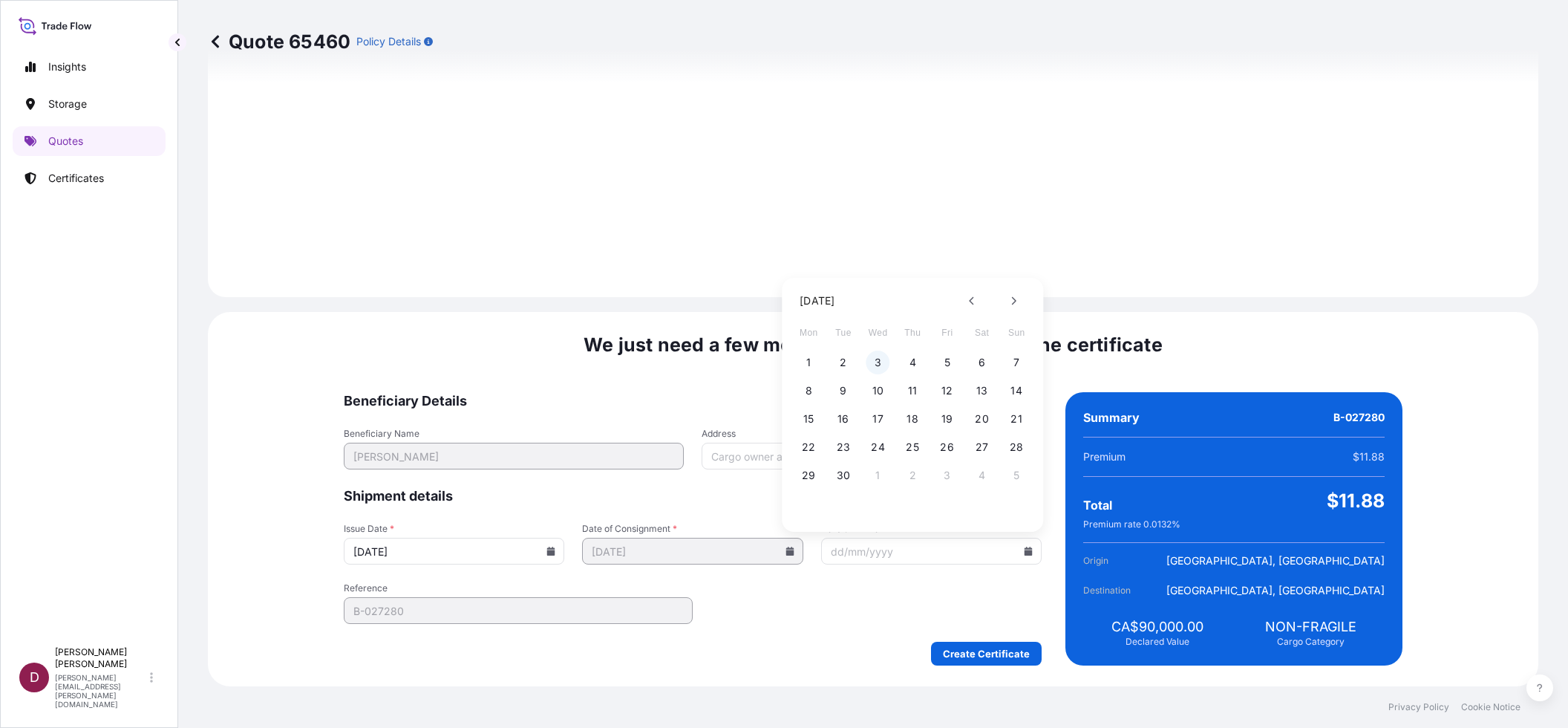
click at [883, 358] on button "3" at bounding box center [878, 362] width 24 height 24
click at [977, 547] on input "[DATE]" at bounding box center [931, 551] width 221 height 27
click at [1025, 549] on icon at bounding box center [1028, 551] width 8 height 9
click at [922, 362] on button "4" at bounding box center [912, 362] width 24 height 24
type input "[DATE]"
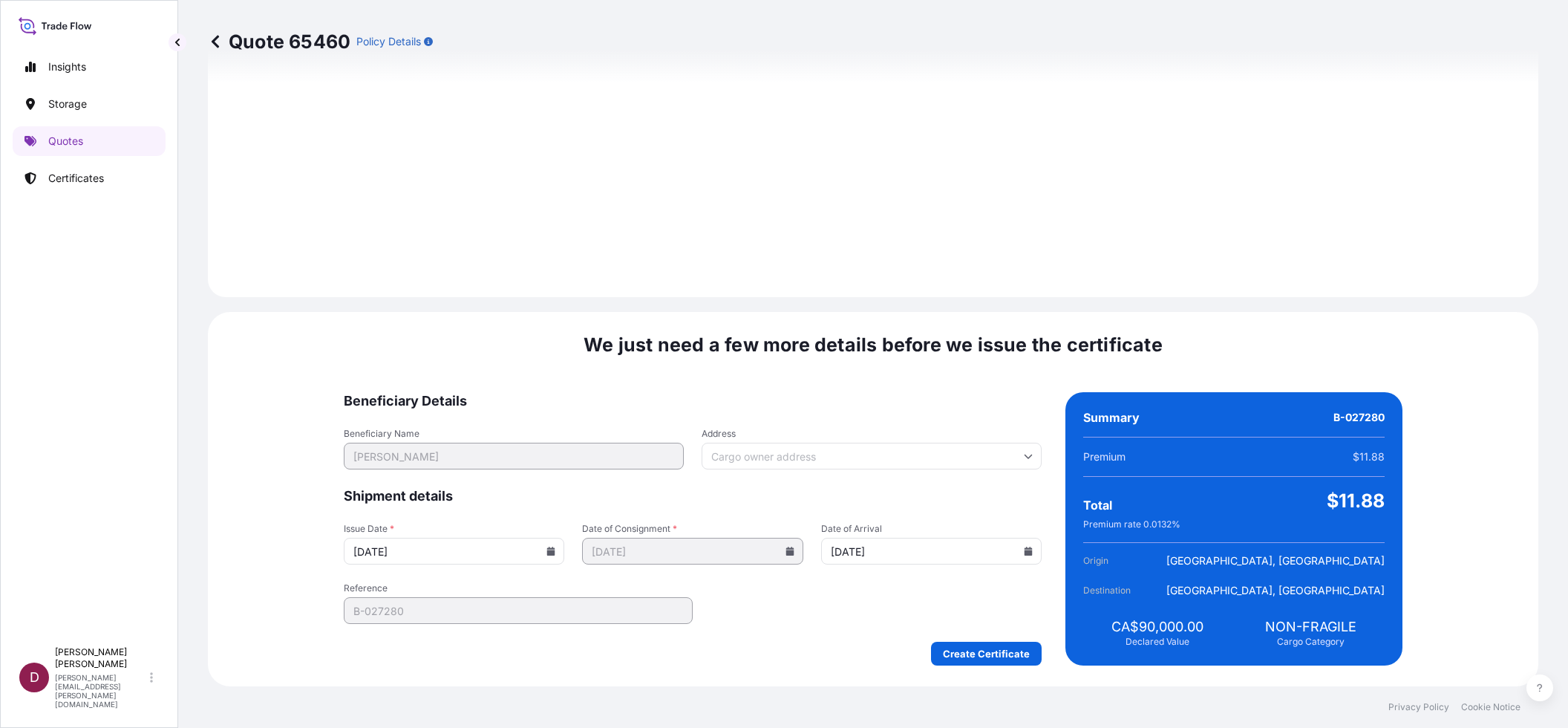
click at [794, 454] on input "Address" at bounding box center [871, 456] width 340 height 27
click at [784, 463] on input "Address" at bounding box center [871, 456] width 340 height 27
paste input "[STREET_ADDRESS]"
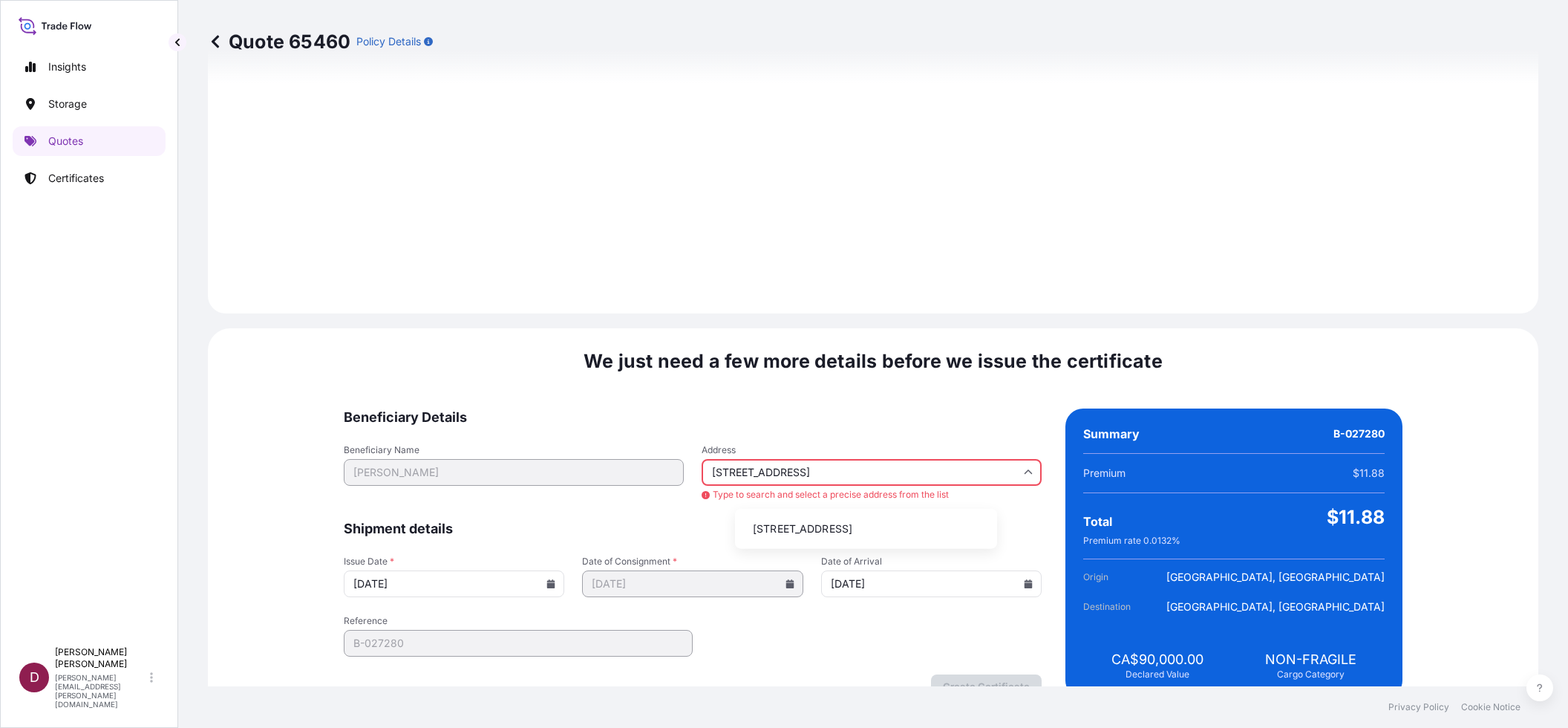
click at [813, 538] on li "[STREET_ADDRESS]" at bounding box center [865, 529] width 250 height 28
type input "[STREET_ADDRESS]"
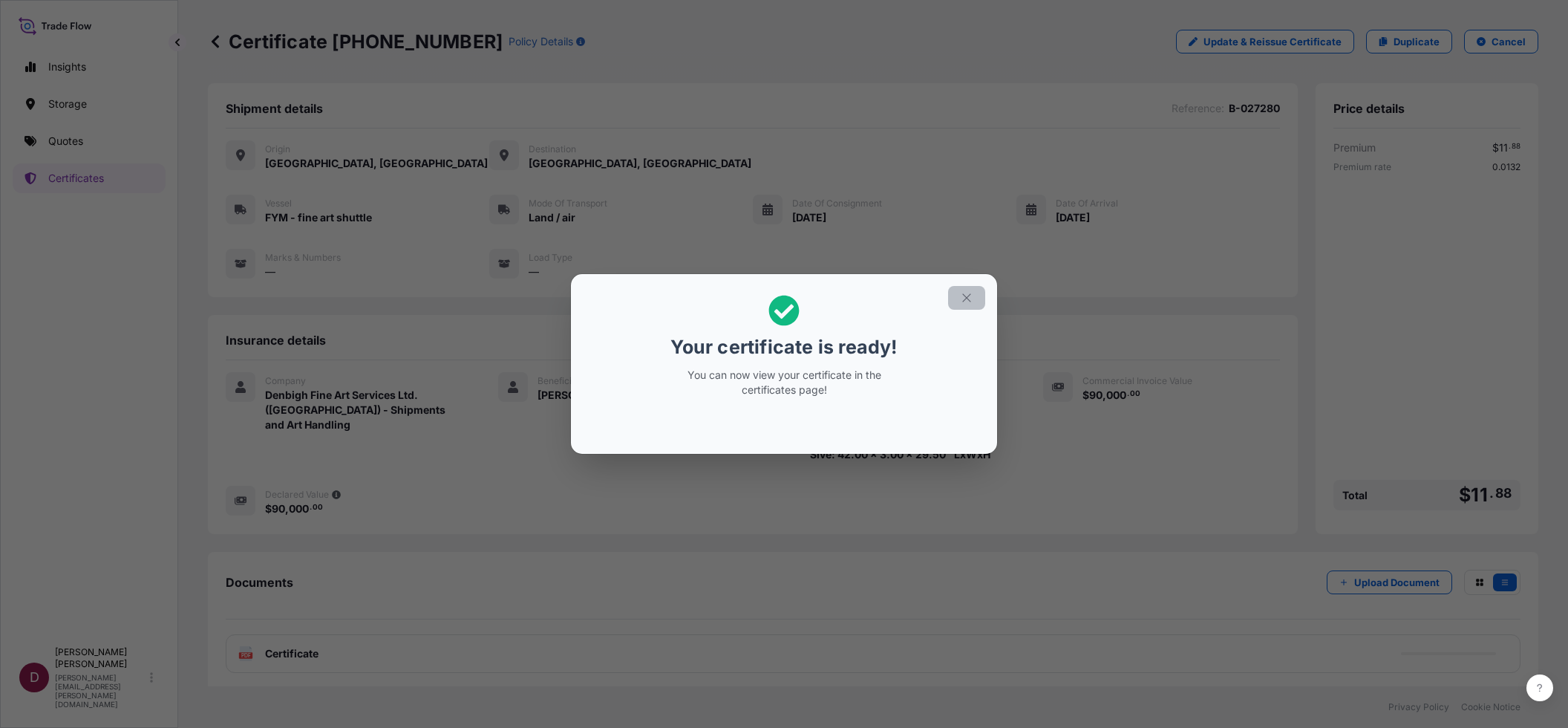
click at [968, 294] on icon "button" at bounding box center [967, 297] width 13 height 13
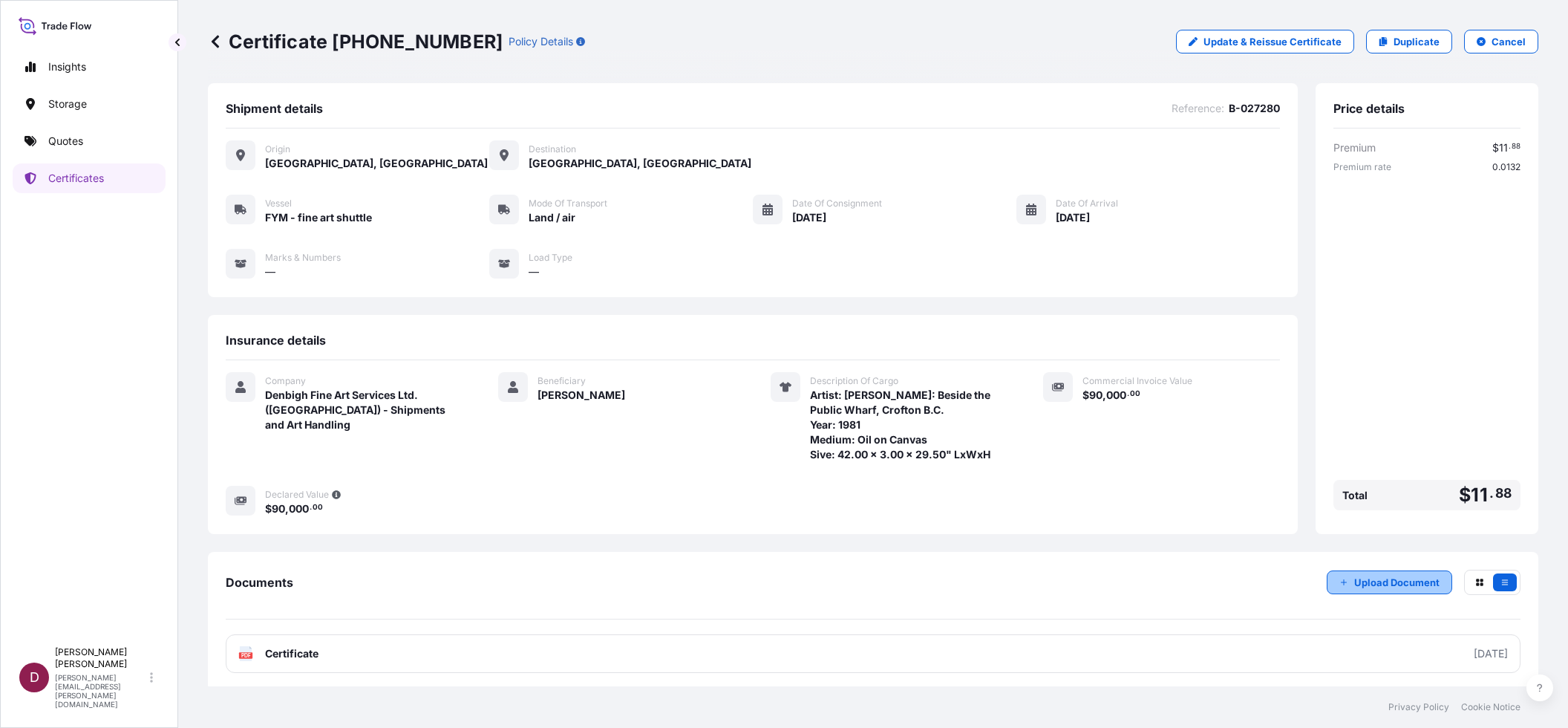
click at [1359, 590] on p "Upload Document" at bounding box center [1396, 582] width 86 height 15
click at [1383, 590] on p "Upload Document" at bounding box center [1396, 582] width 86 height 15
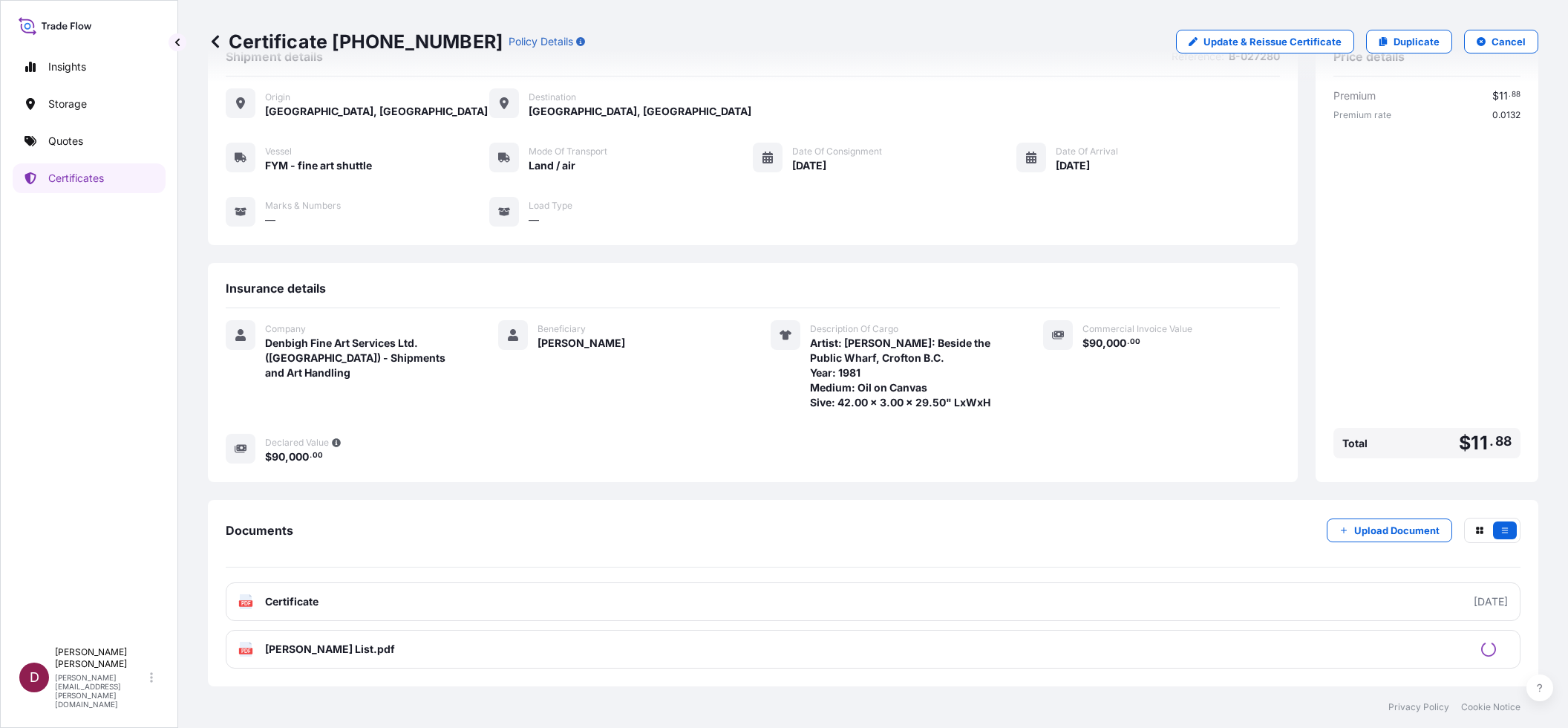
scroll to position [64, 0]
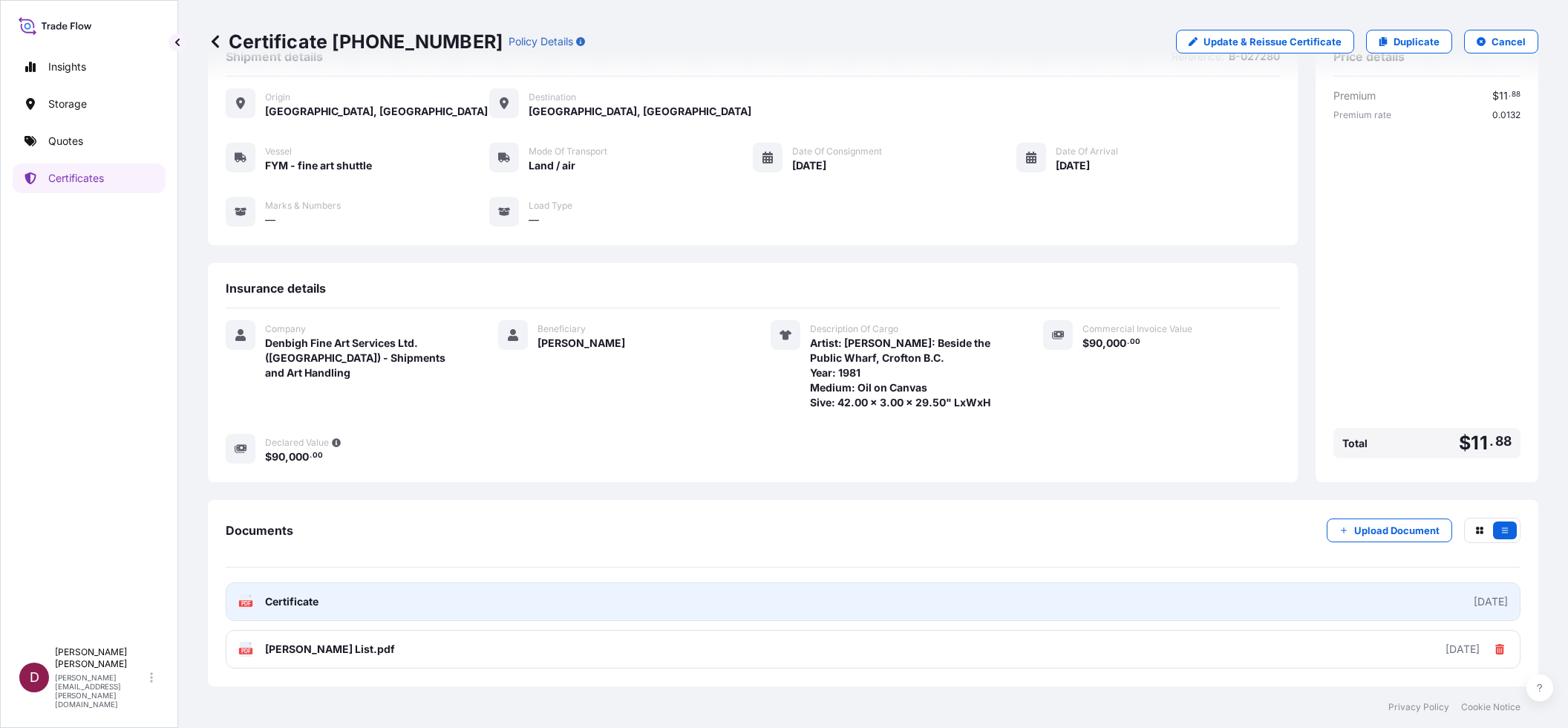
click at [280, 601] on span "Certificate" at bounding box center [291, 602] width 54 height 15
